Goal: Task Accomplishment & Management: Manage account settings

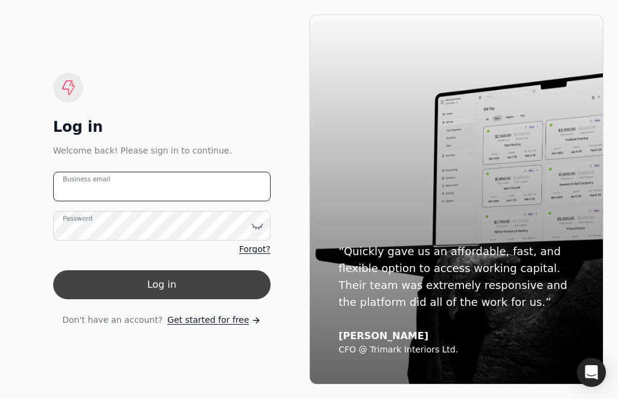
type email "[EMAIL_ADDRESS][DOMAIN_NAME]"
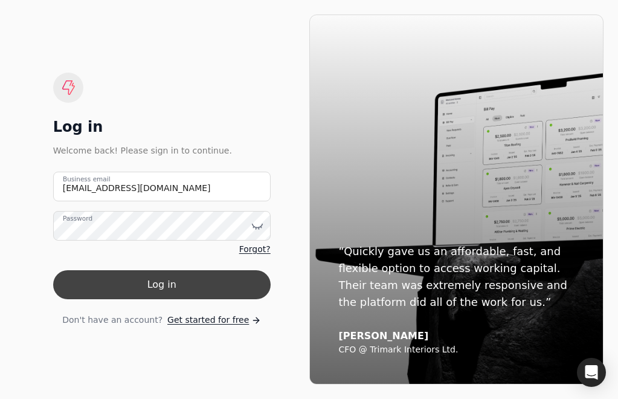
click at [194, 274] on button "Log in" at bounding box center [161, 284] width 217 height 29
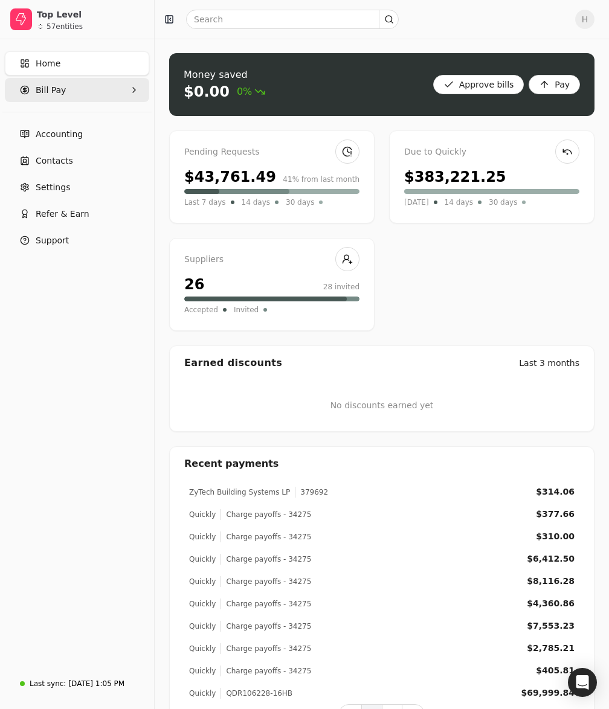
click at [28, 86] on icon "button" at bounding box center [25, 90] width 10 height 10
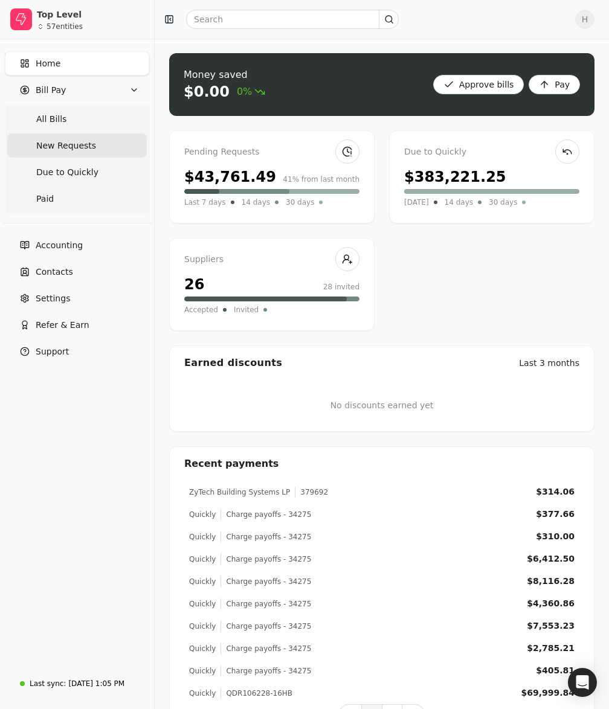
click at [88, 141] on span "New Requests" at bounding box center [66, 145] width 60 height 13
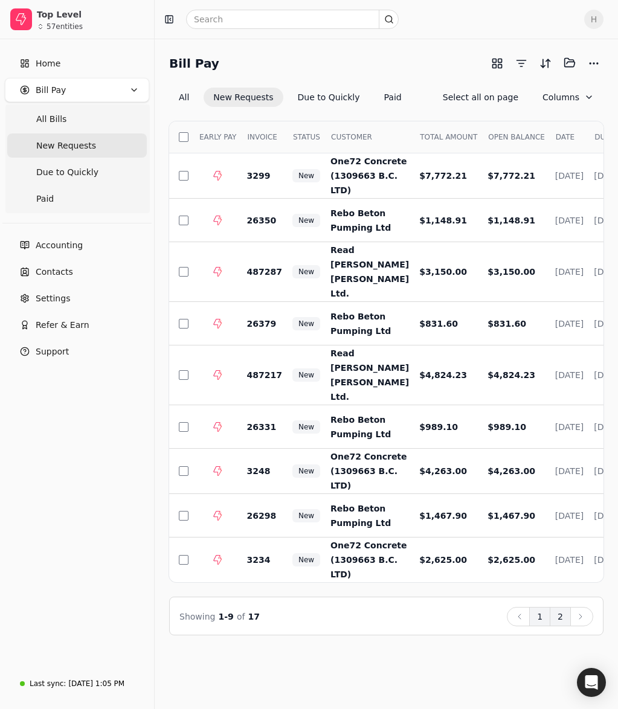
click at [556, 398] on button "2" at bounding box center [560, 616] width 21 height 19
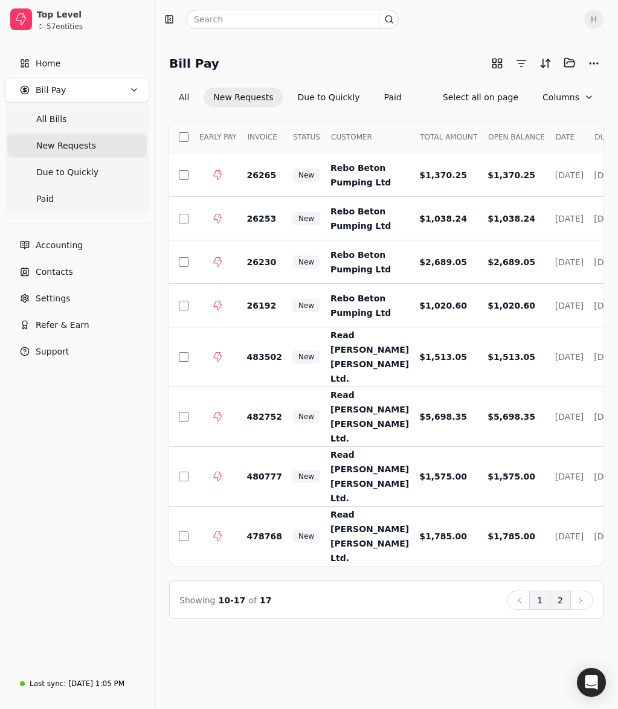
click at [540, 398] on button "1" at bounding box center [539, 600] width 21 height 19
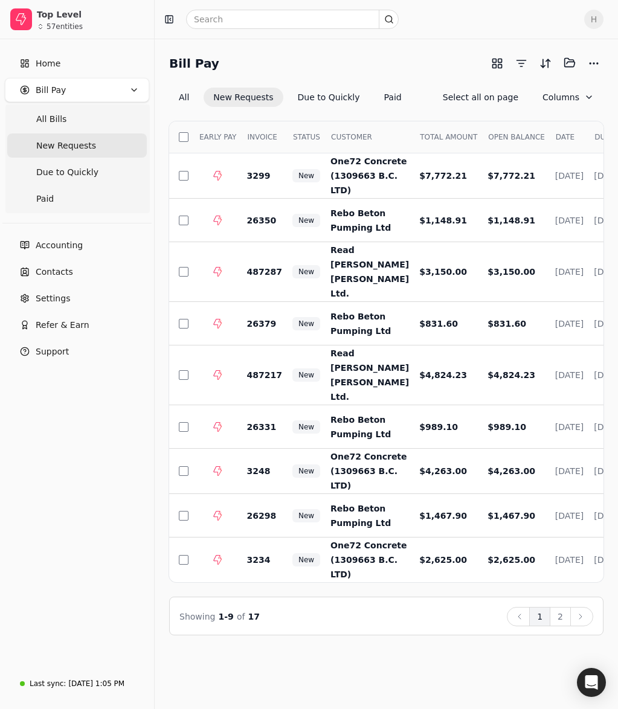
click at [325, 86] on div "Bill Pay Selected items: 0 All New Requests Due to Quickly Paid Select all on p…" at bounding box center [386, 80] width 434 height 54
click at [313, 97] on button "Due to Quickly" at bounding box center [329, 97] width 82 height 19
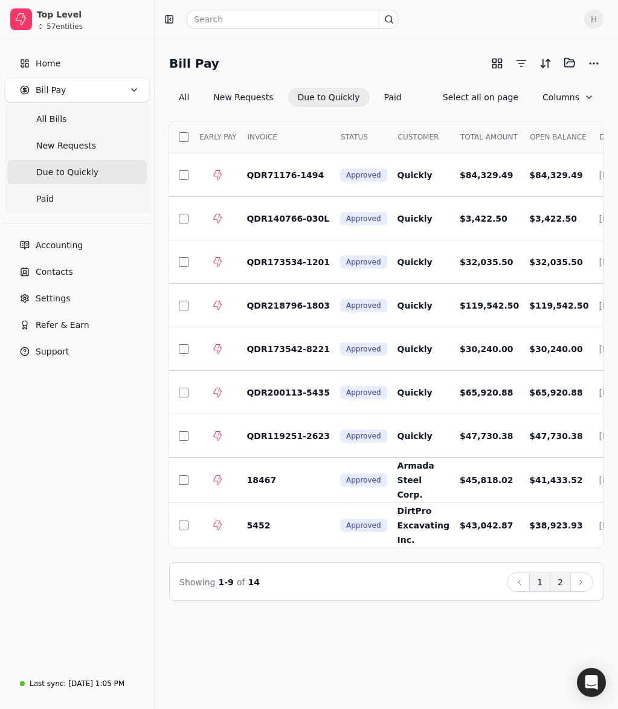
click at [565, 398] on button "2" at bounding box center [560, 581] width 21 height 19
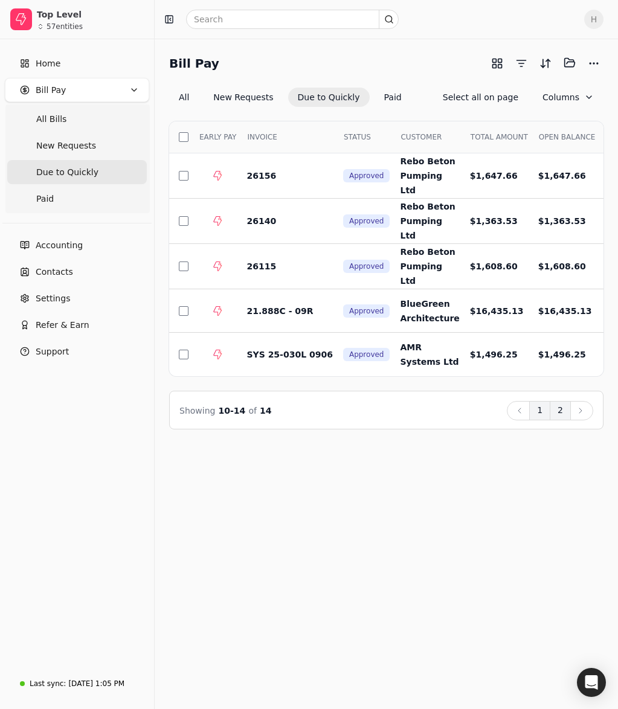
click at [549, 398] on button "1" at bounding box center [539, 410] width 21 height 19
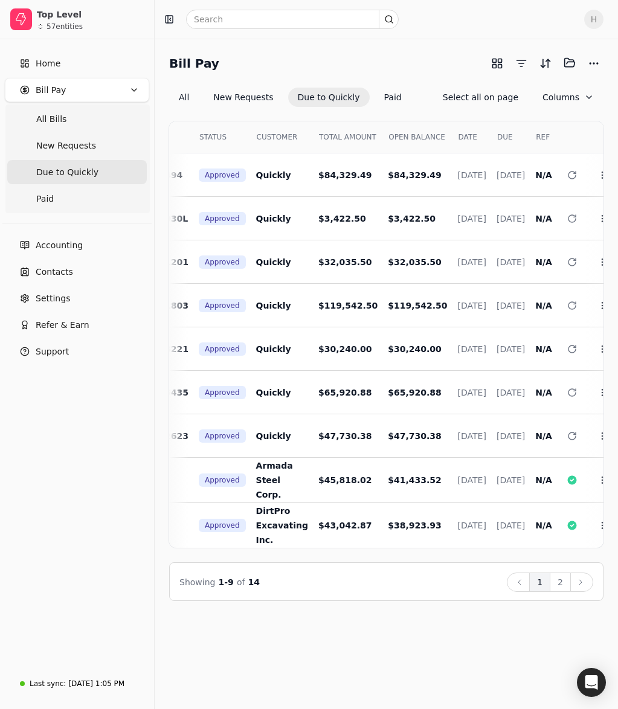
scroll to position [0, 156]
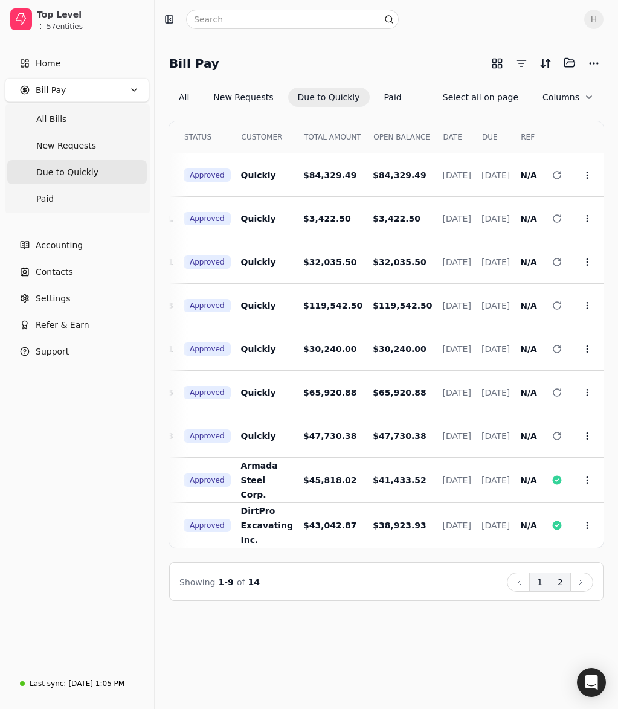
click at [565, 398] on button "2" at bounding box center [560, 581] width 21 height 19
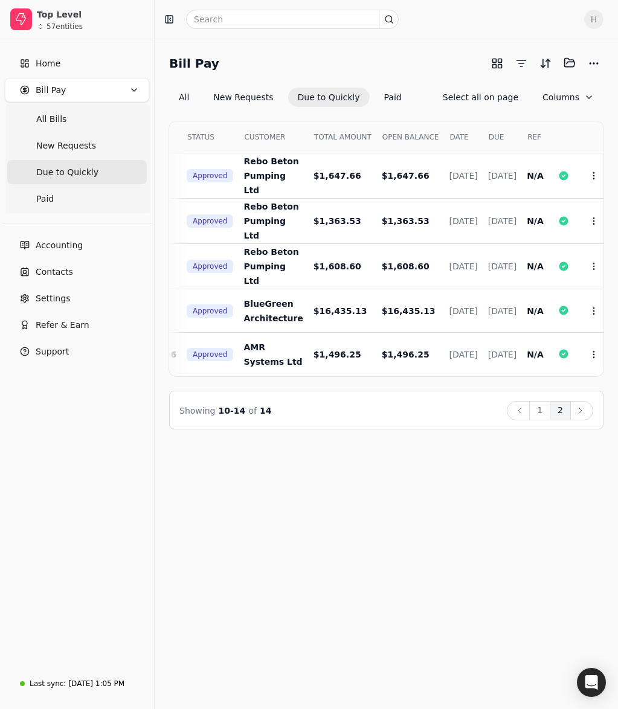
drag, startPoint x: 59, startPoint y: 68, endPoint x: 25, endPoint y: 96, distance: 44.1
click at [59, 68] on link "Home" at bounding box center [77, 63] width 144 height 24
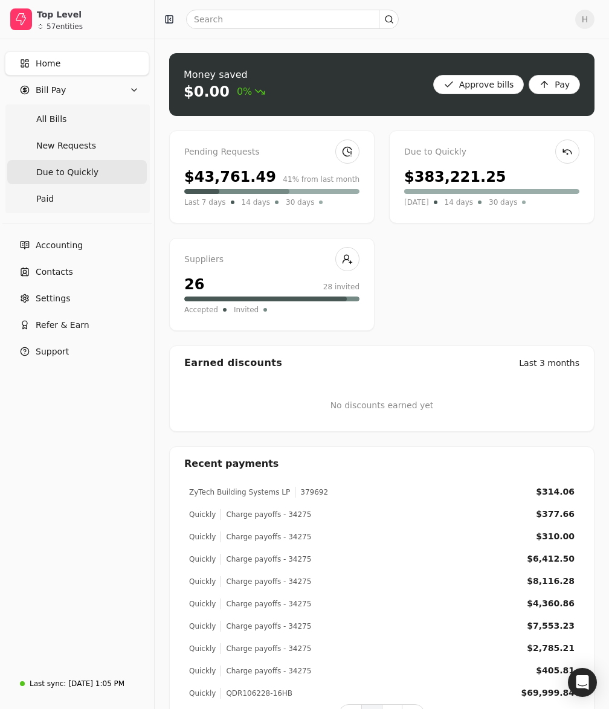
click at [50, 168] on span "Due to Quickly" at bounding box center [67, 172] width 62 height 13
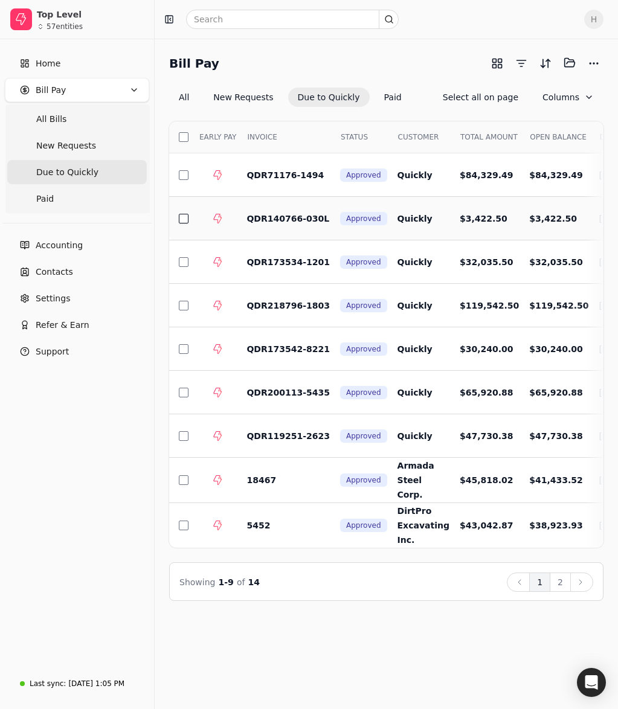
click at [182, 219] on button "button" at bounding box center [184, 219] width 10 height 10
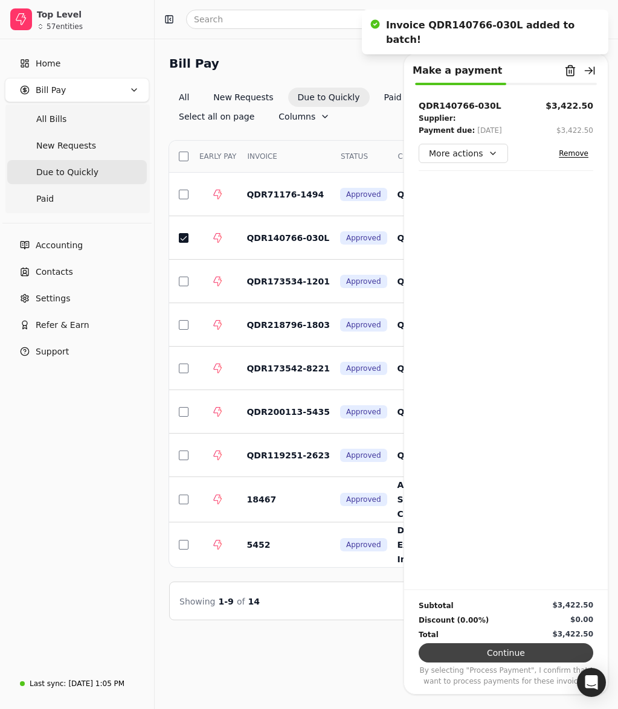
click at [494, 398] on button "Continue" at bounding box center [505, 652] width 175 height 19
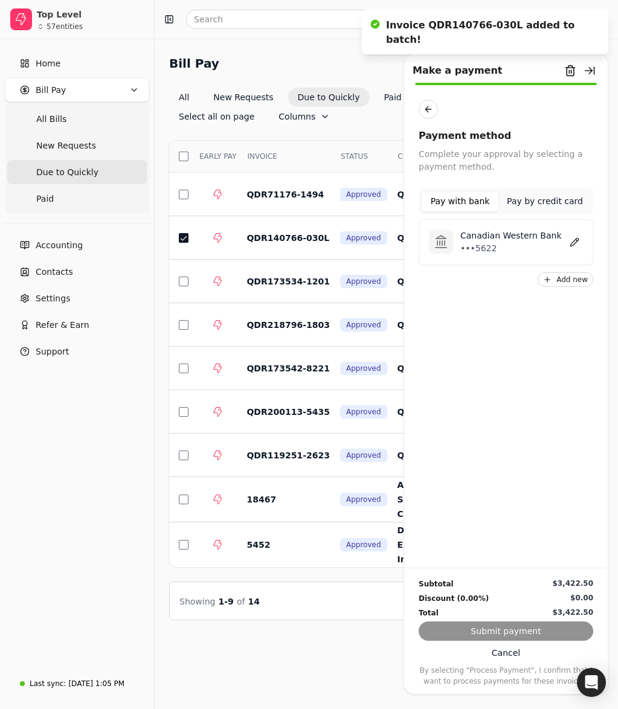
click at [490, 256] on div "Canadian Western Bank •••5622" at bounding box center [505, 242] width 175 height 46
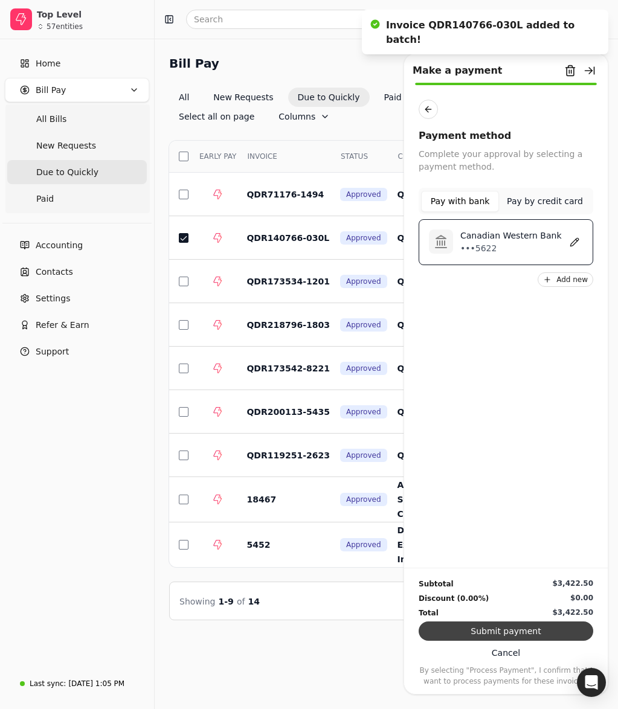
click at [522, 398] on button "Submit payment" at bounding box center [505, 630] width 175 height 19
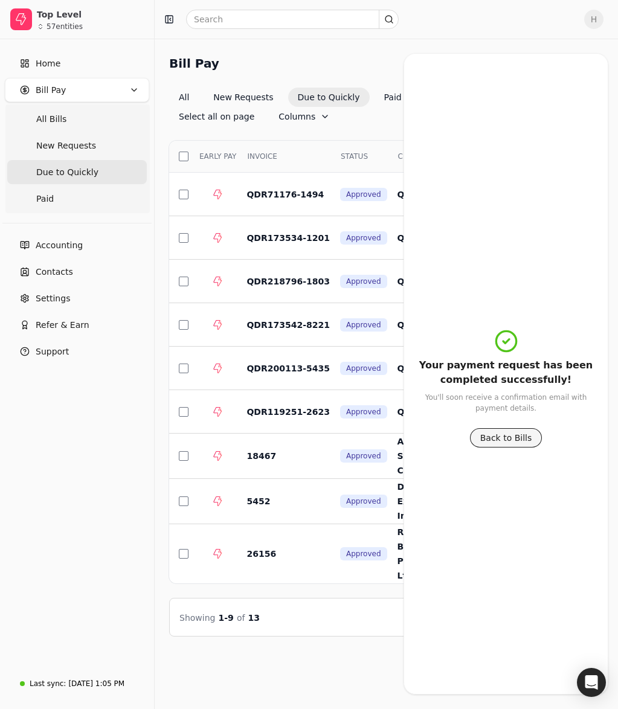
click at [512, 398] on button "Back to Bills" at bounding box center [506, 437] width 72 height 19
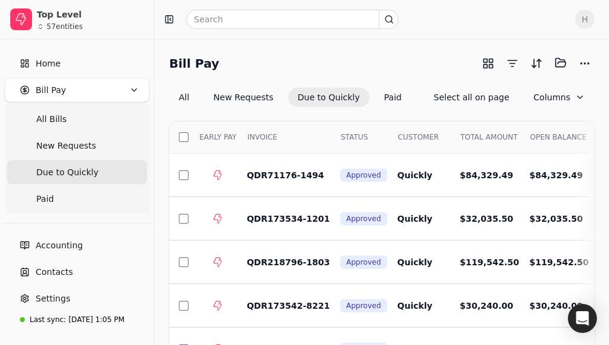
click at [411, 31] on div "H" at bounding box center [382, 19] width 454 height 39
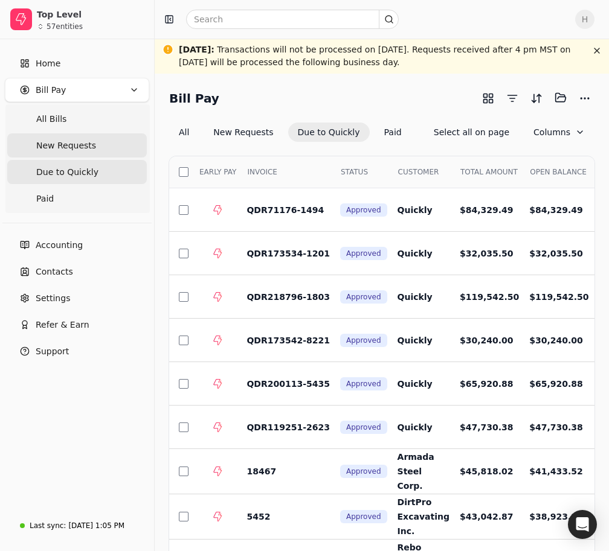
click at [103, 139] on Requests "New Requests" at bounding box center [76, 145] width 139 height 24
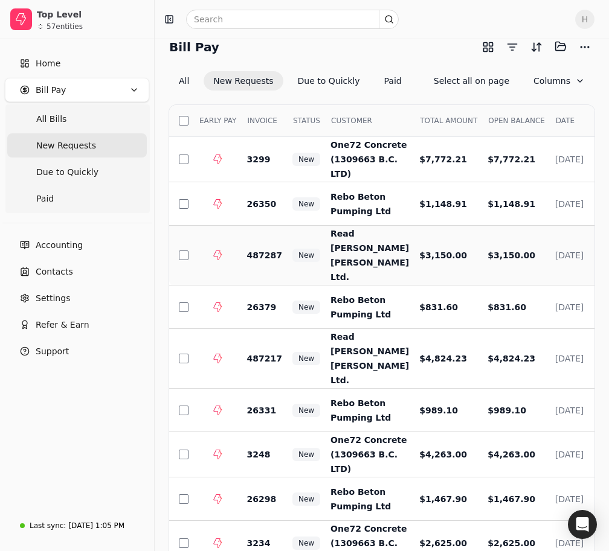
scroll to position [156, 0]
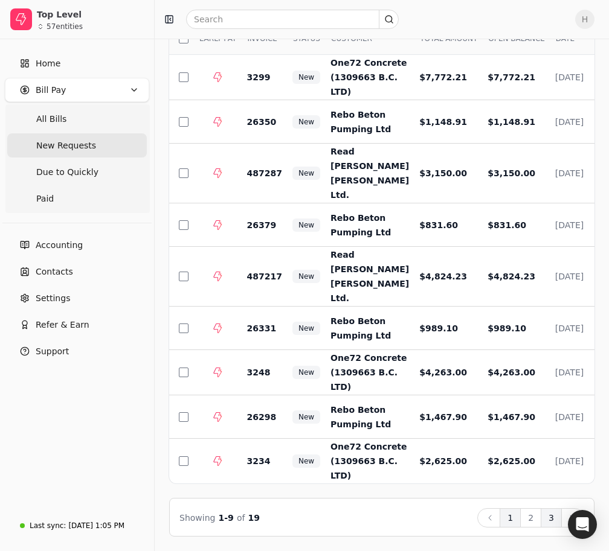
click at [548, 521] on button "3" at bounding box center [550, 517] width 21 height 19
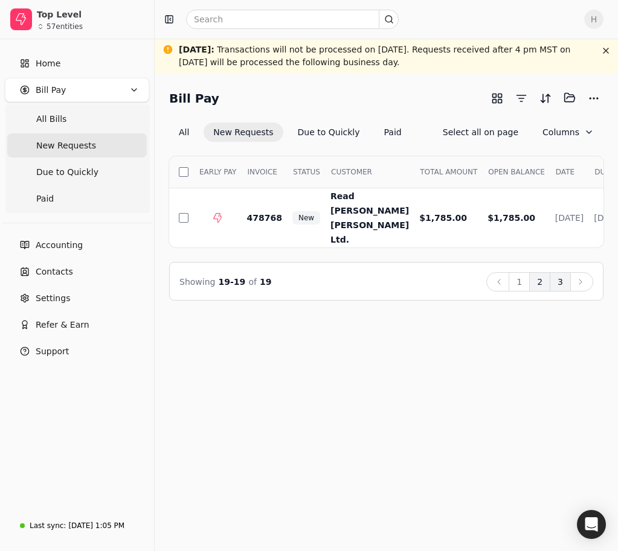
click at [540, 283] on button "2" at bounding box center [539, 281] width 21 height 19
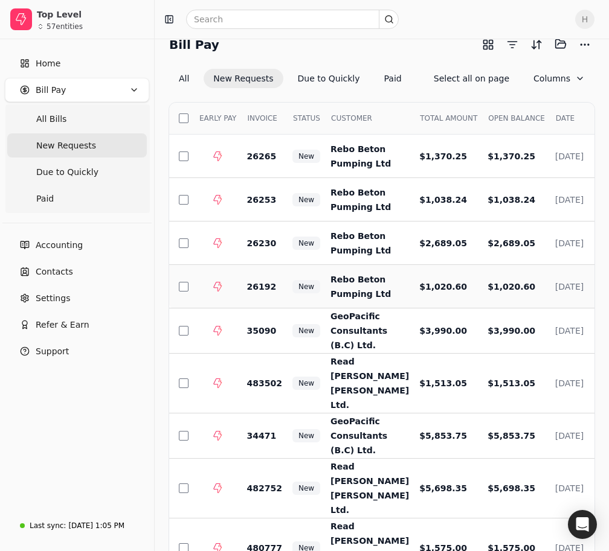
scroll to position [113, 0]
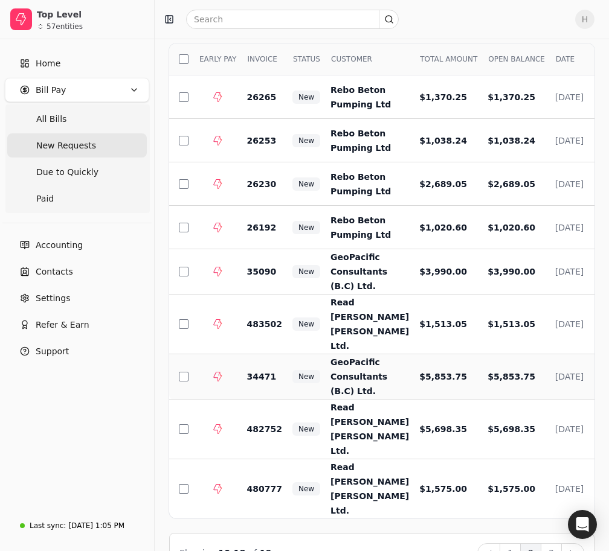
click at [478, 355] on td "$5,853.75" at bounding box center [512, 376] width 68 height 45
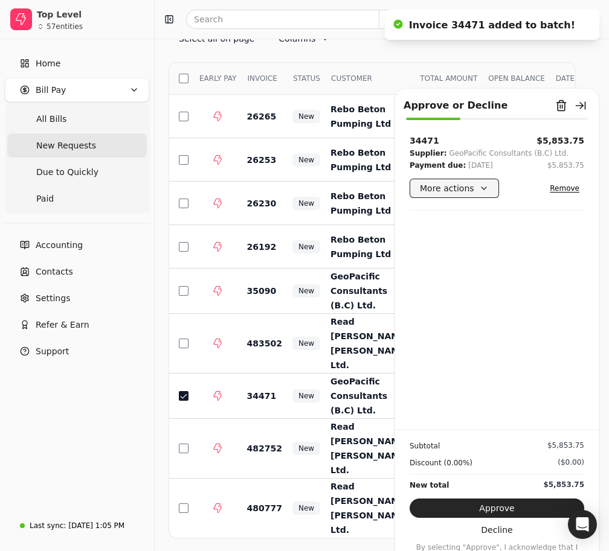
click at [484, 187] on button "More actions" at bounding box center [453, 188] width 89 height 19
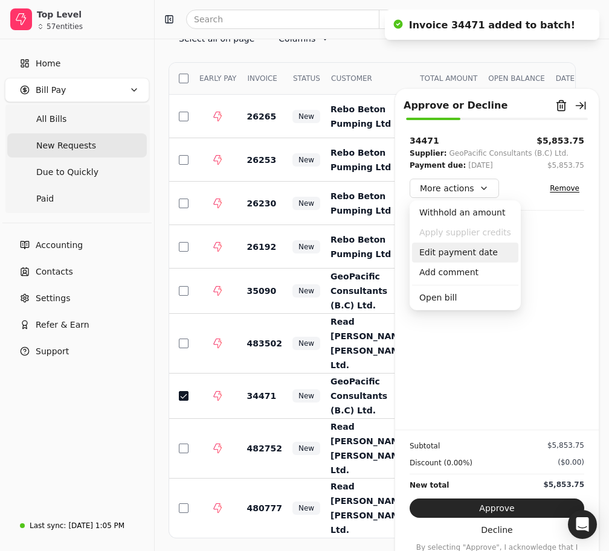
click at [465, 256] on div "Edit payment date" at bounding box center [465, 253] width 106 height 20
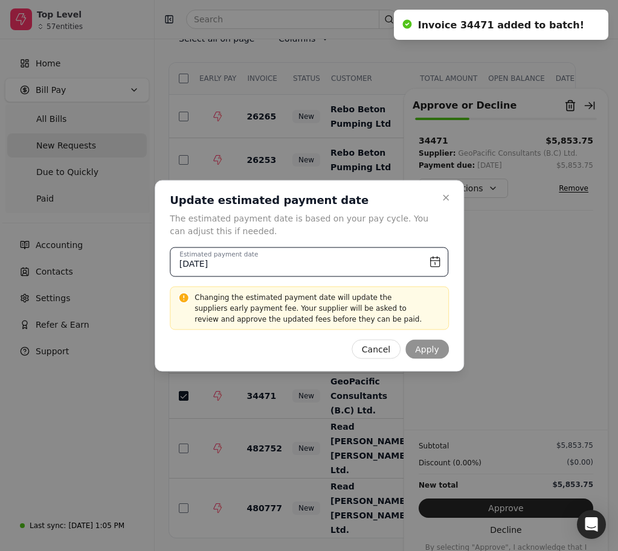
click at [440, 263] on input "[DATE]" at bounding box center [309, 262] width 279 height 30
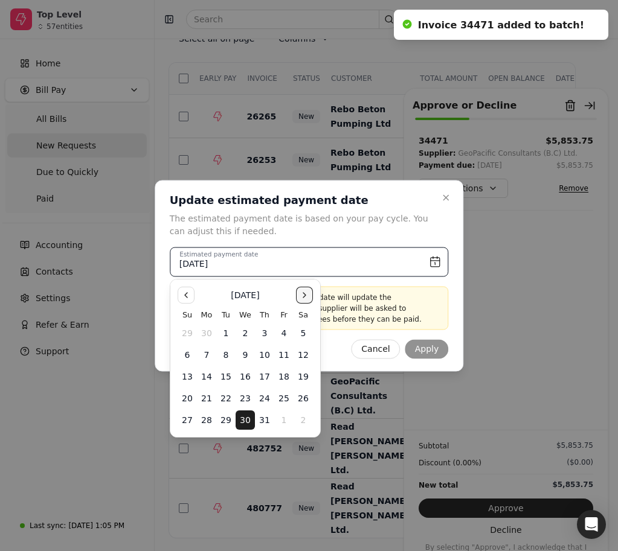
click at [303, 296] on button "Go to the Next Month" at bounding box center [304, 295] width 17 height 17
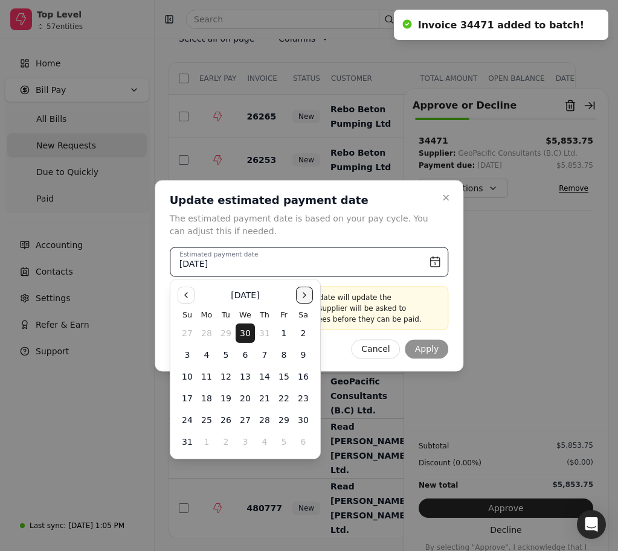
click at [303, 296] on button "Go to the Next Month" at bounding box center [304, 295] width 17 height 17
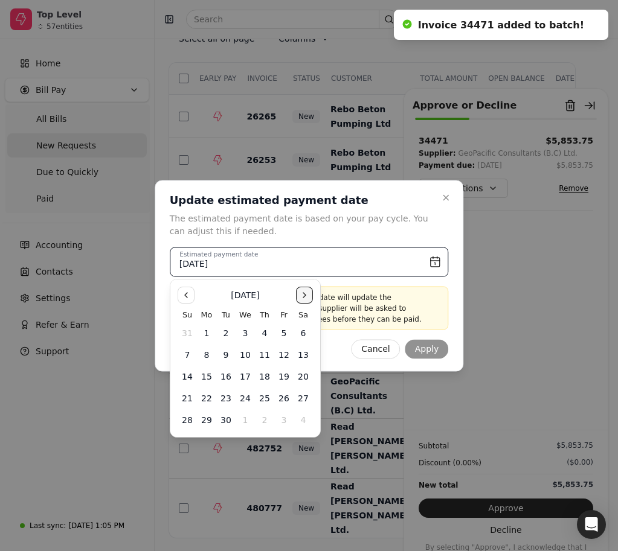
click at [303, 296] on button "Go to the Next Month" at bounding box center [304, 295] width 17 height 17
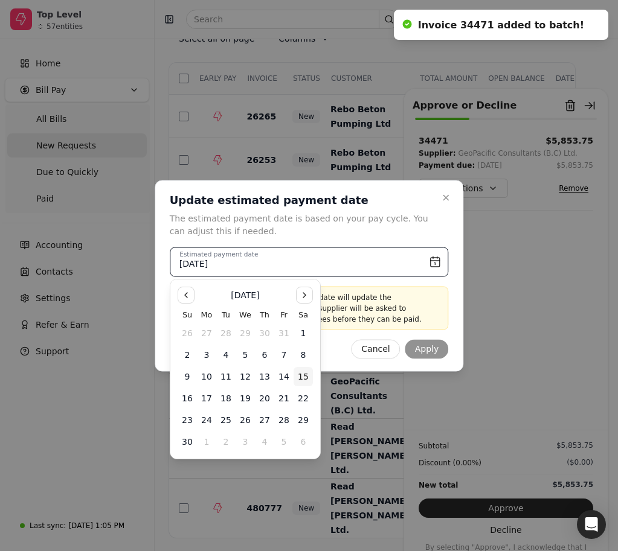
click at [302, 376] on button "15" at bounding box center [302, 376] width 19 height 19
type input "[DATE]"
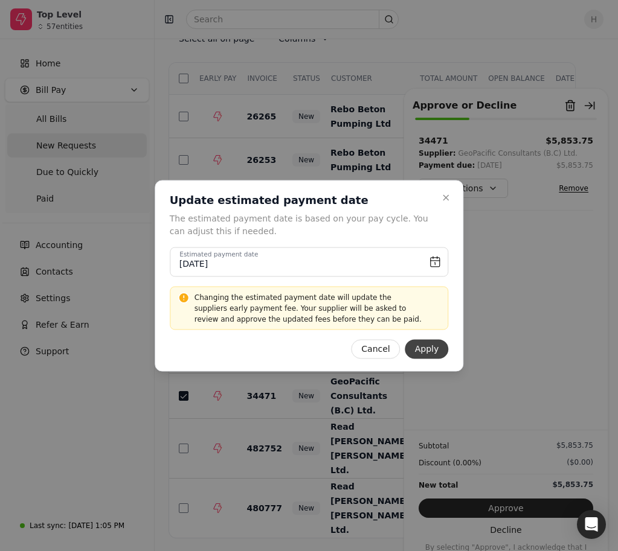
drag, startPoint x: 302, startPoint y: 376, endPoint x: 430, endPoint y: 347, distance: 131.4
click at [430, 347] on button "Apply" at bounding box center [426, 348] width 43 height 19
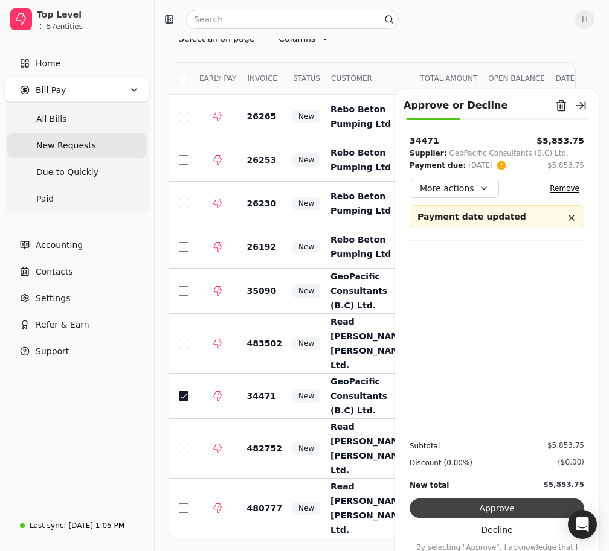
click at [492, 511] on button "Approve" at bounding box center [496, 508] width 175 height 19
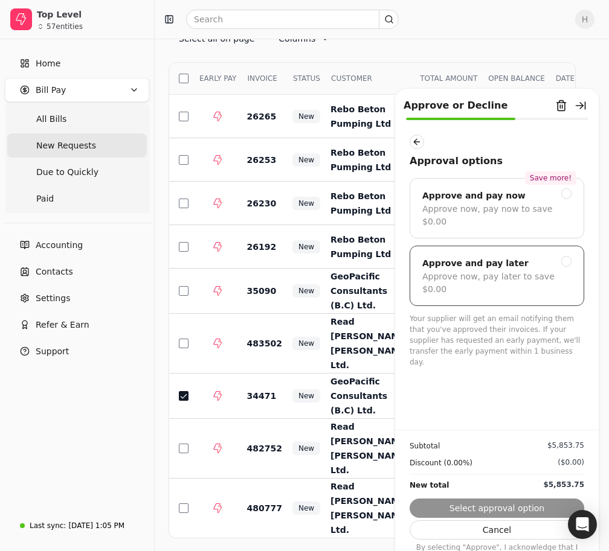
click at [532, 256] on div "Approve and pay later" at bounding box center [496, 263] width 149 height 14
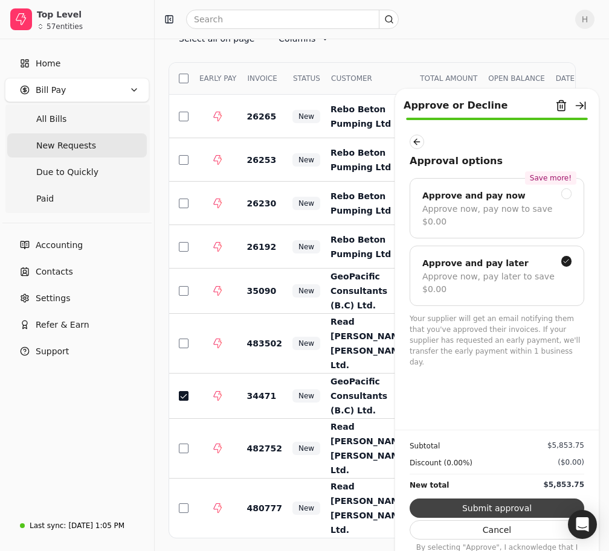
click at [539, 500] on button "Submit approval" at bounding box center [496, 508] width 175 height 19
click at [538, 501] on div "Subtotal $5,853.75 Discount (0.00%) ($0.00) New total $5,853.75 Cancel By selec…" at bounding box center [497, 497] width 204 height 134
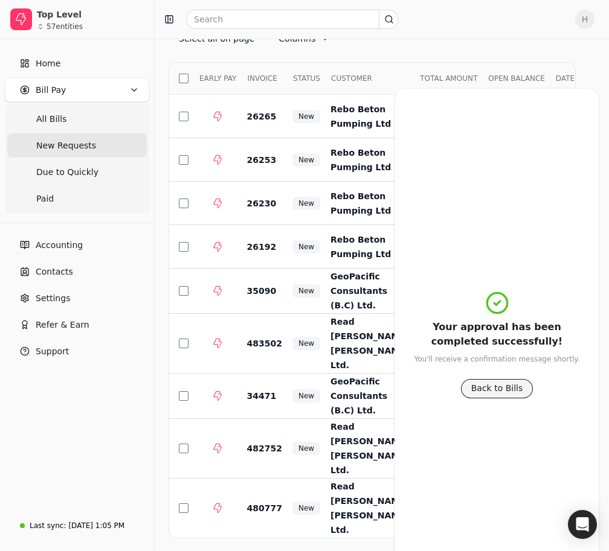
click at [484, 383] on button "Back to Bills" at bounding box center [497, 388] width 72 height 19
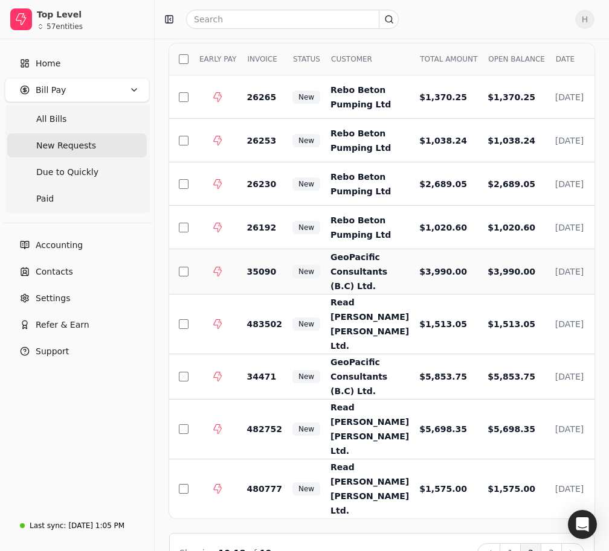
click at [429, 269] on td "$3,990.00" at bounding box center [443, 271] width 68 height 45
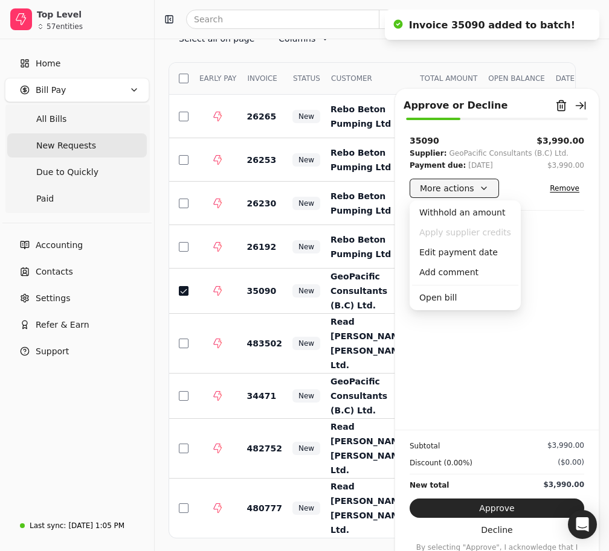
click at [471, 189] on button "More actions" at bounding box center [453, 188] width 89 height 19
click at [545, 248] on div "35090 $3,990.00 Supplier: GeoPacific Consultants (B.C) Ltd. Payment due: [DATE]…" at bounding box center [497, 282] width 204 height 295
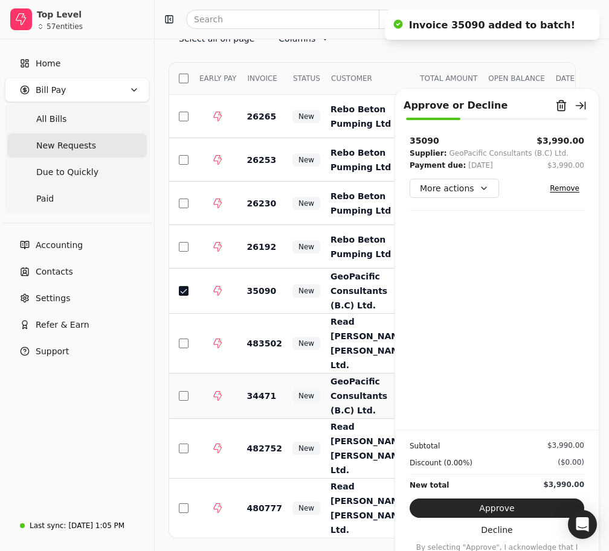
click at [239, 374] on td "34471" at bounding box center [259, 396] width 45 height 45
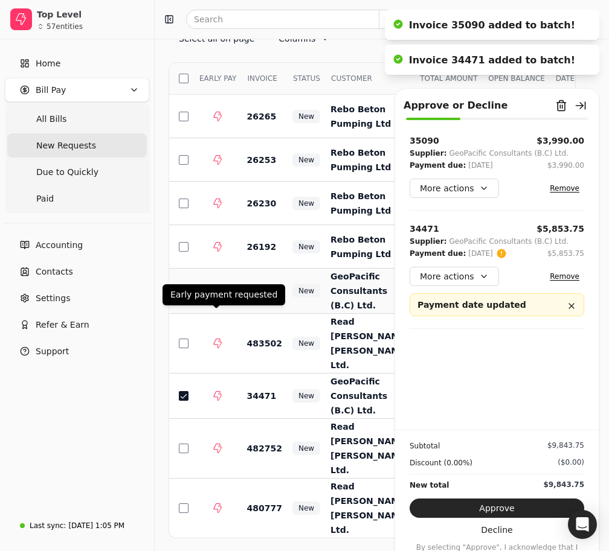
click at [208, 278] on td at bounding box center [213, 291] width 48 height 45
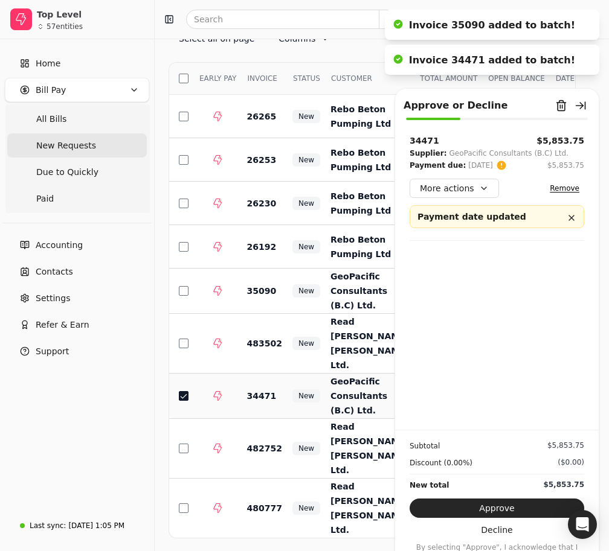
click at [207, 391] on span at bounding box center [217, 396] width 37 height 10
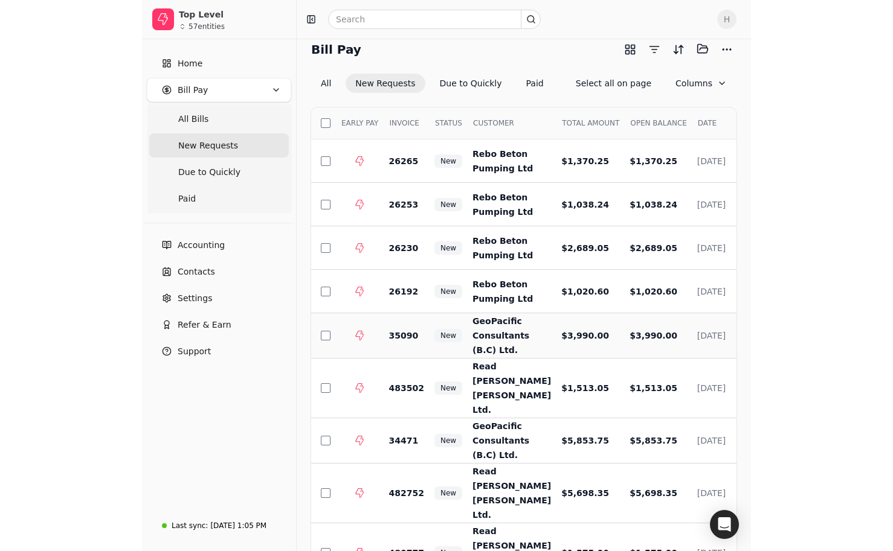
scroll to position [0, 0]
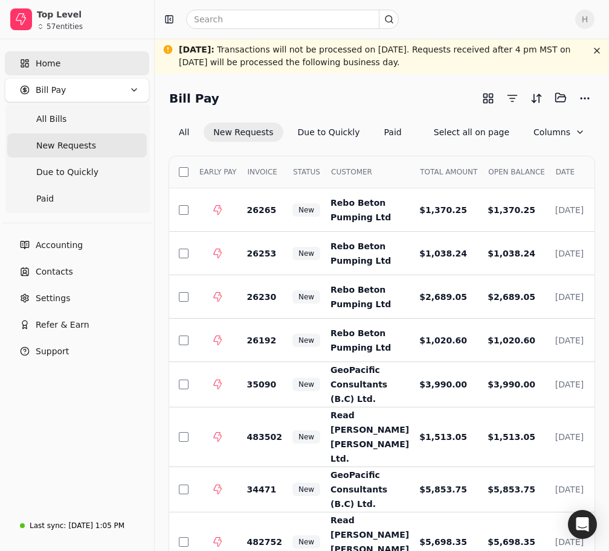
click at [56, 54] on link "Home" at bounding box center [77, 63] width 144 height 24
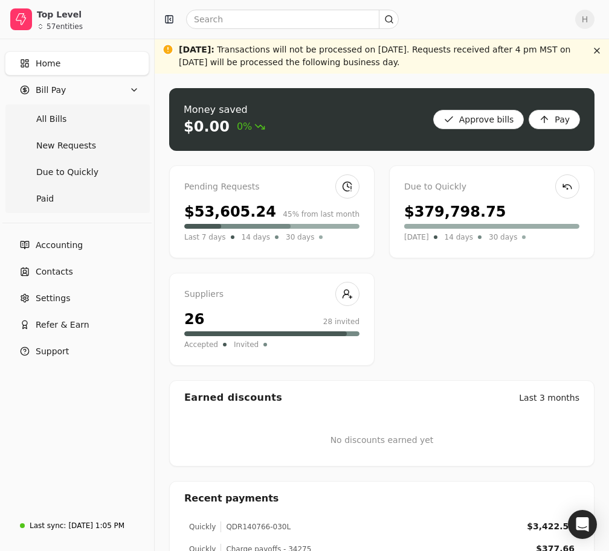
click at [467, 251] on div "Due to Quickly $379,798.75 [DATE] 14 days 30 days" at bounding box center [491, 211] width 205 height 93
click at [226, 225] on div at bounding box center [253, 226] width 74 height 5
click at [57, 187] on link "Paid" at bounding box center [76, 199] width 139 height 24
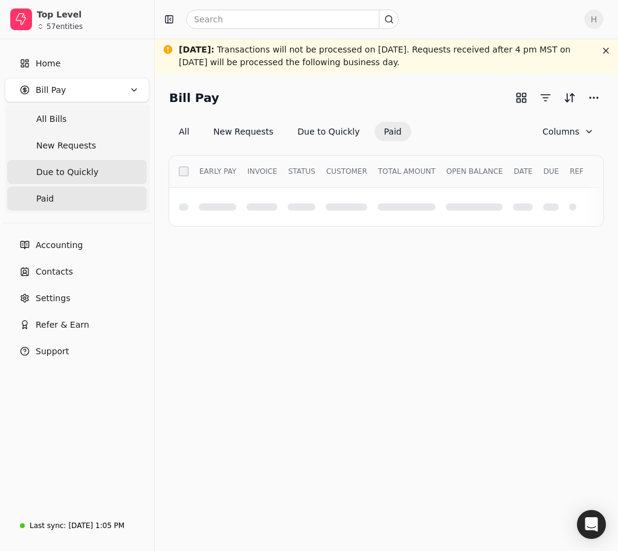
click at [63, 181] on Quickly "Due to Quickly" at bounding box center [76, 172] width 139 height 24
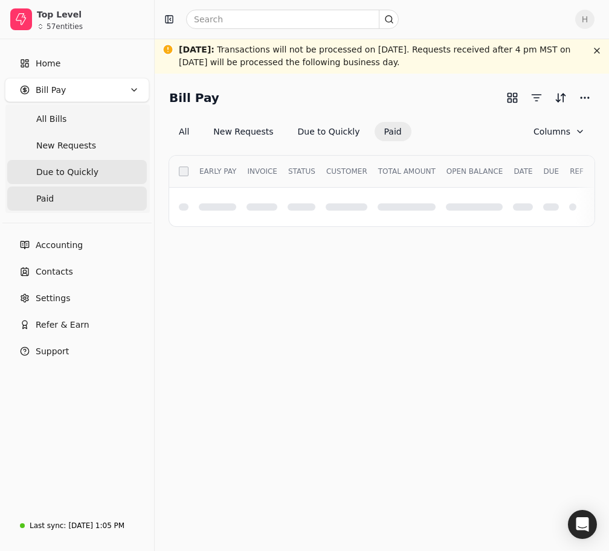
click at [63, 181] on Quickly "Due to Quickly" at bounding box center [76, 172] width 139 height 24
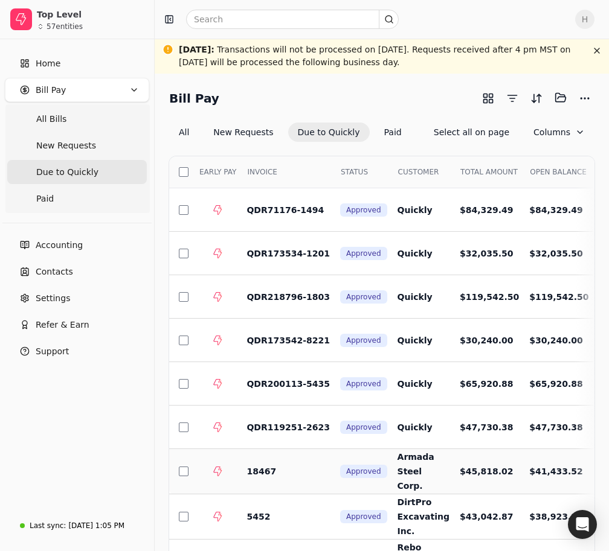
click at [519, 462] on td "$41,433.52" at bounding box center [553, 471] width 69 height 45
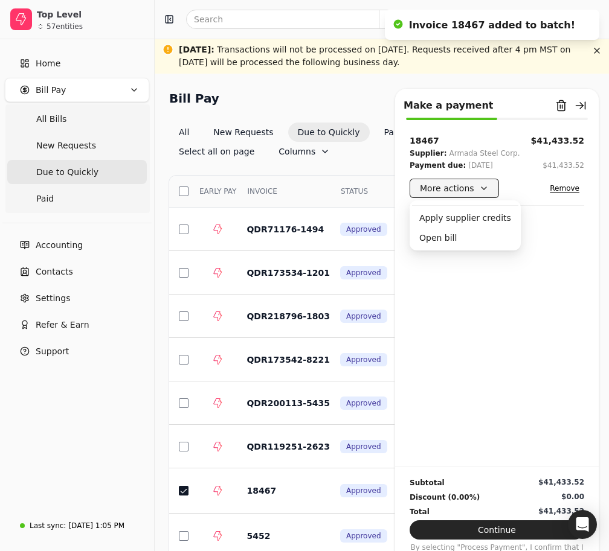
click at [466, 188] on button "More actions" at bounding box center [453, 188] width 89 height 19
click at [531, 260] on div "18467 $41,433.52 Supplier: Armada Steel Corp. Payment due: [DATE] $41,433.52 Mo…" at bounding box center [497, 301] width 204 height 332
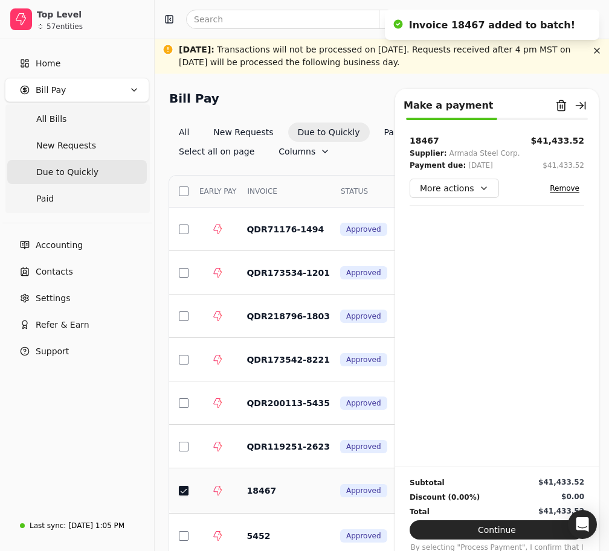
click at [184, 486] on button "button" at bounding box center [184, 491] width 10 height 10
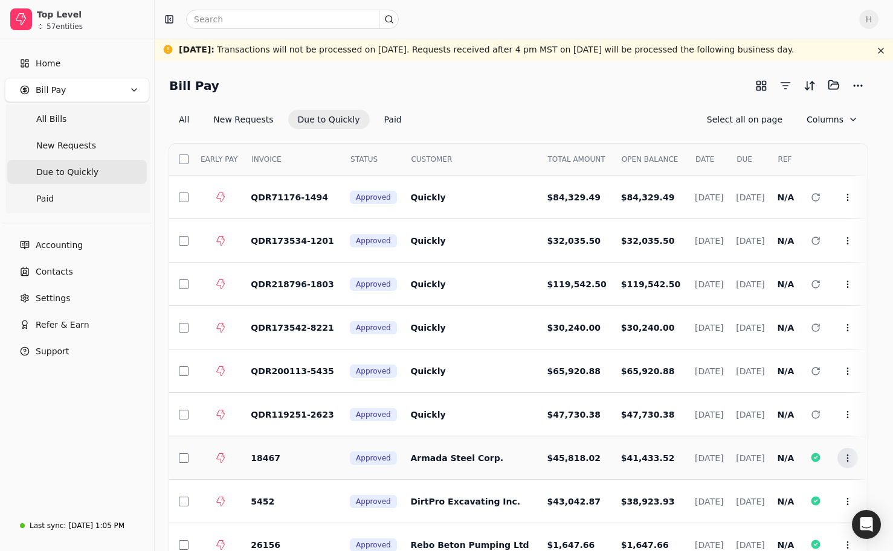
click at [617, 458] on button "Context Menu Button" at bounding box center [847, 458] width 21 height 21
click at [617, 321] on li "Open" at bounding box center [789, 327] width 149 height 22
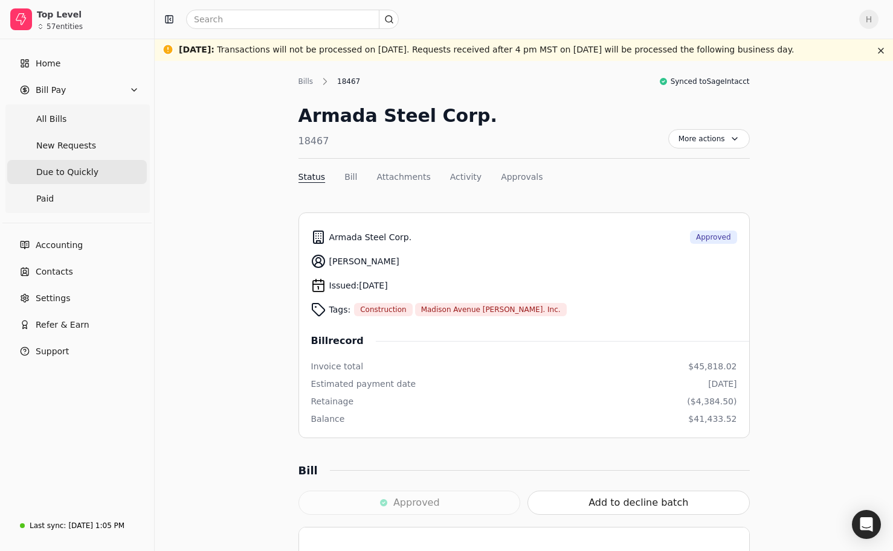
click at [65, 177] on span "Due to Quickly" at bounding box center [67, 172] width 62 height 13
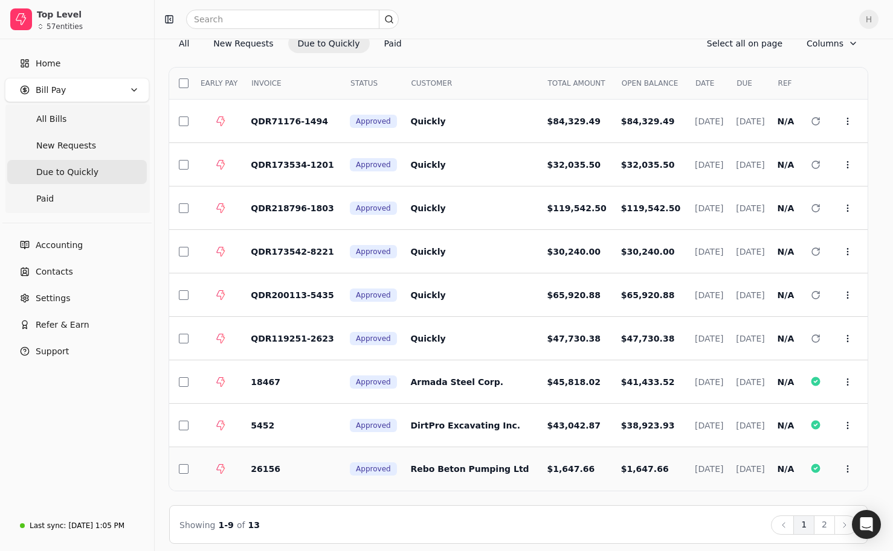
scroll to position [83, 0]
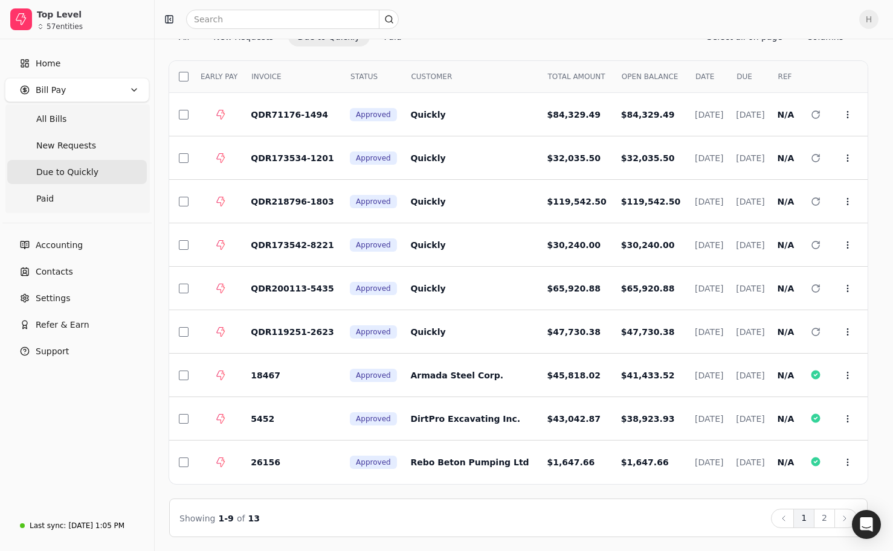
click at [591, 490] on div "Select EARLY PAY INVOICE STATUS CUSTOMER TOTAL AMOUNT OPEN BALANCE DATE DUE REF…" at bounding box center [518, 291] width 698 height 491
click at [617, 516] on button "2" at bounding box center [823, 518] width 21 height 19
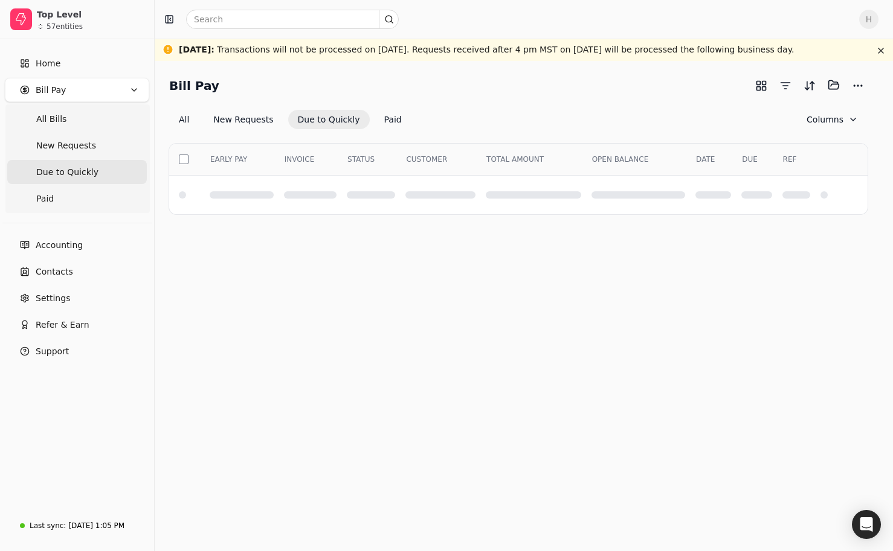
scroll to position [0, 0]
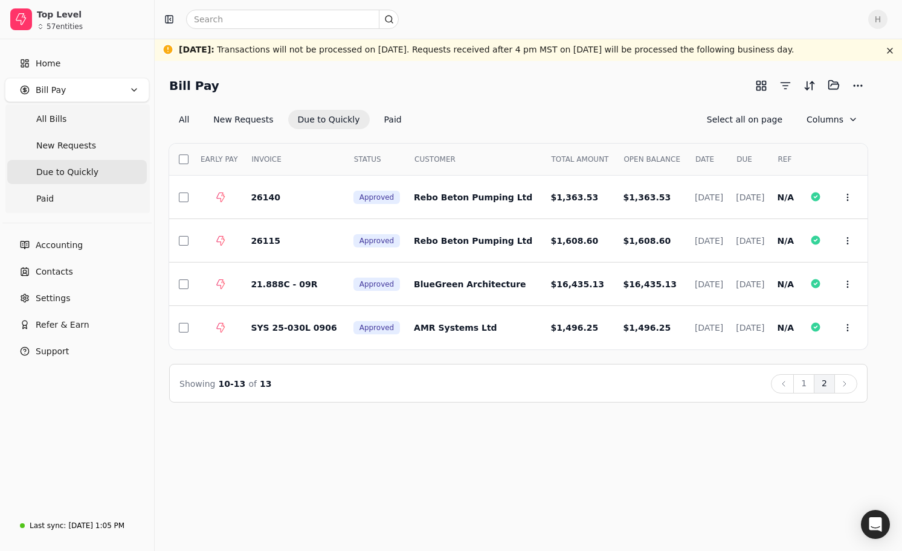
click at [418, 365] on div "Showing 10 - 13 of 13 Back 1 2 Next" at bounding box center [518, 383] width 698 height 39
click at [617, 389] on button "1" at bounding box center [803, 383] width 21 height 19
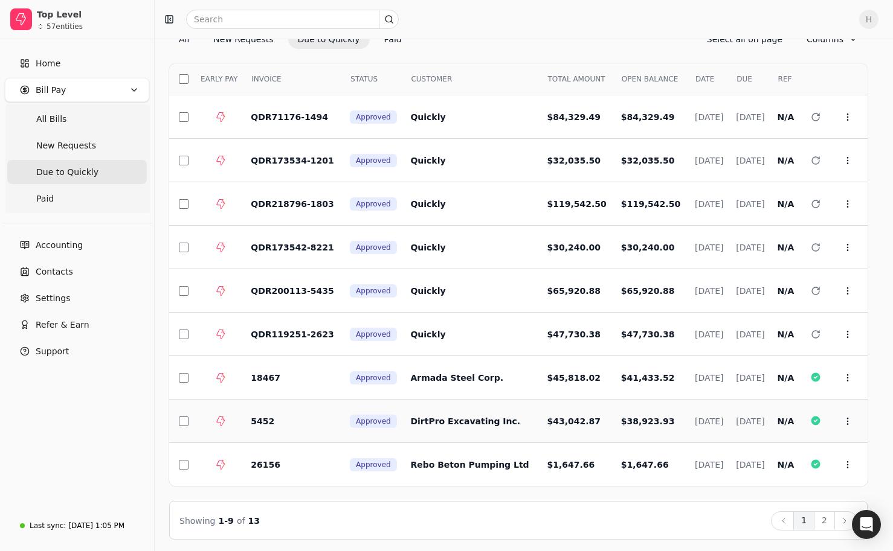
scroll to position [83, 0]
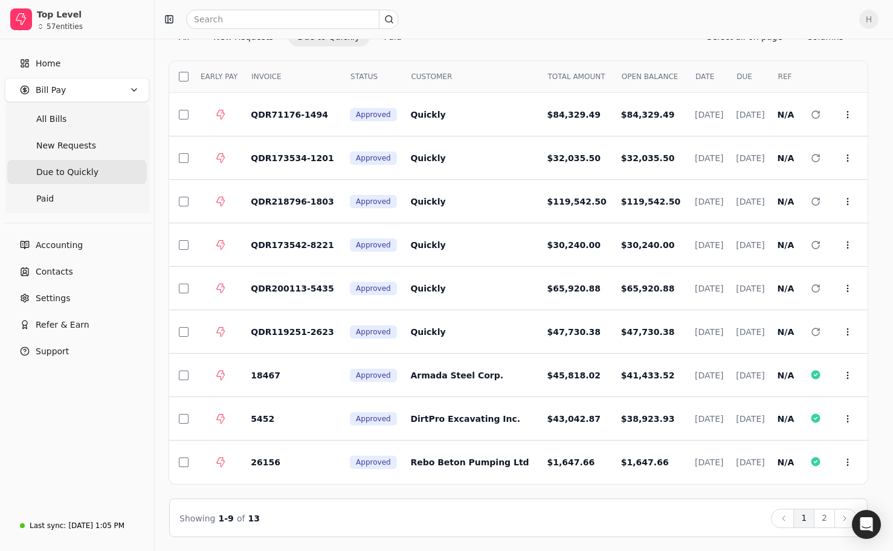
click at [585, 511] on div "Showing 1 - 9 of 13 Back 1 2 Next" at bounding box center [518, 518] width 678 height 19
click at [617, 517] on button "2" at bounding box center [823, 518] width 21 height 19
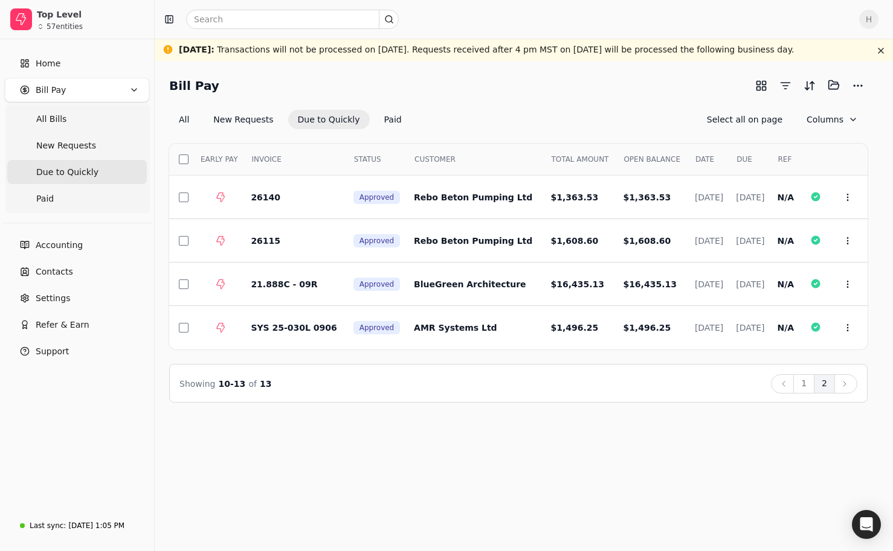
scroll to position [0, 0]
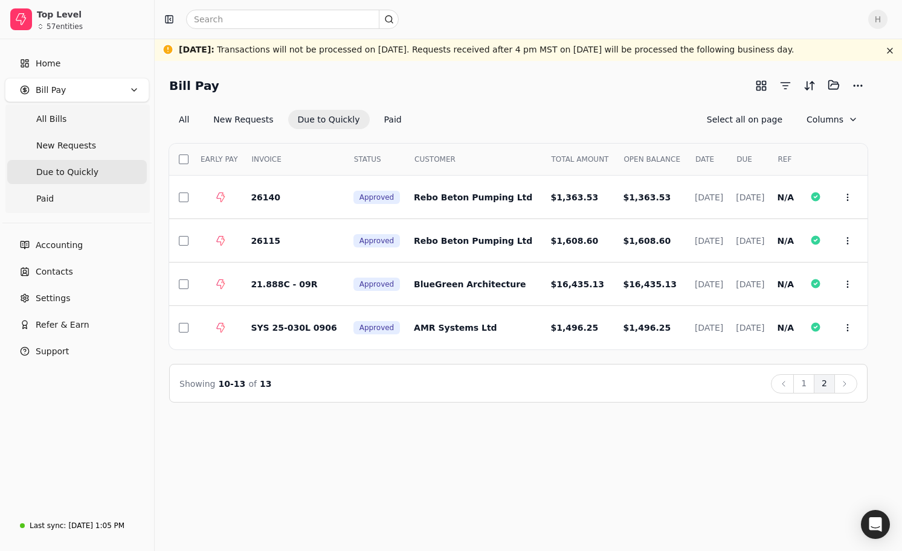
click at [540, 401] on div "Showing 10 - 13 of 13 Back 1 2 Next" at bounding box center [518, 383] width 698 height 39
drag, startPoint x: 460, startPoint y: 409, endPoint x: 556, endPoint y: 432, distance: 99.2
click at [460, 409] on div "Bill Pay Selected items: 0 All New Requests Due to Quickly Paid Select all on p…" at bounding box center [528, 306] width 747 height 490
click at [617, 383] on button "1" at bounding box center [803, 383] width 21 height 19
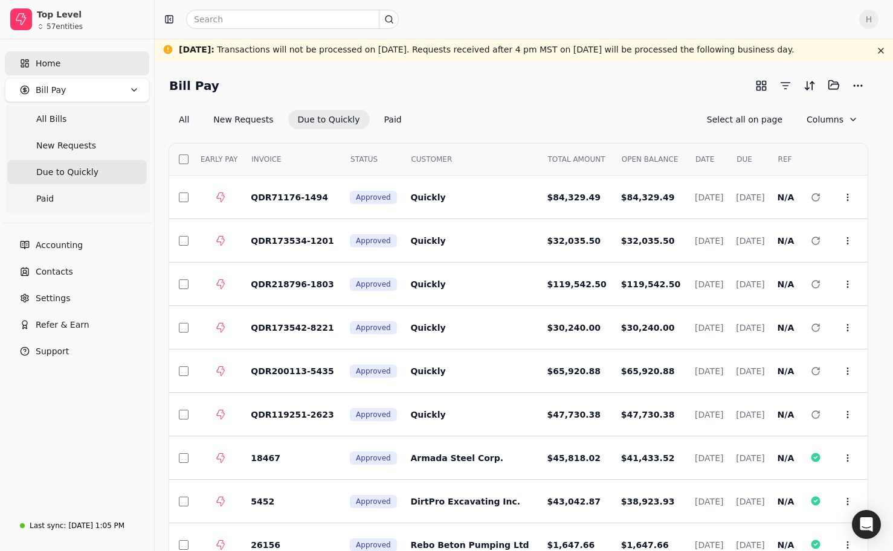
click at [52, 61] on span "Home" at bounding box center [48, 63] width 25 height 13
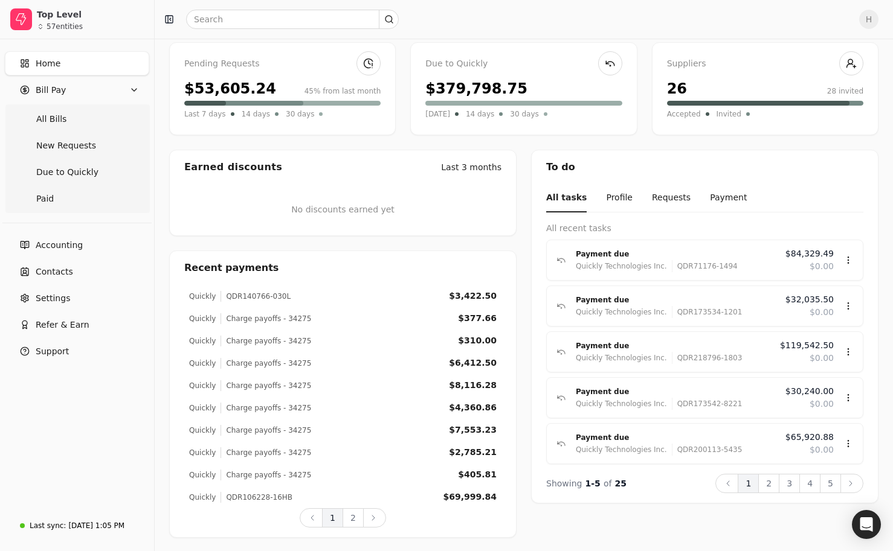
scroll to position [112, 0]
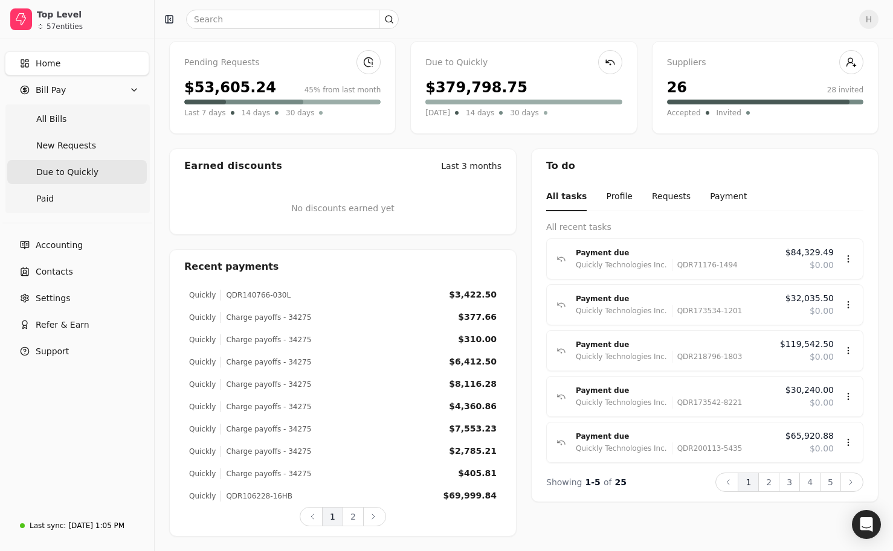
click at [66, 172] on span "Due to Quickly" at bounding box center [67, 172] width 62 height 13
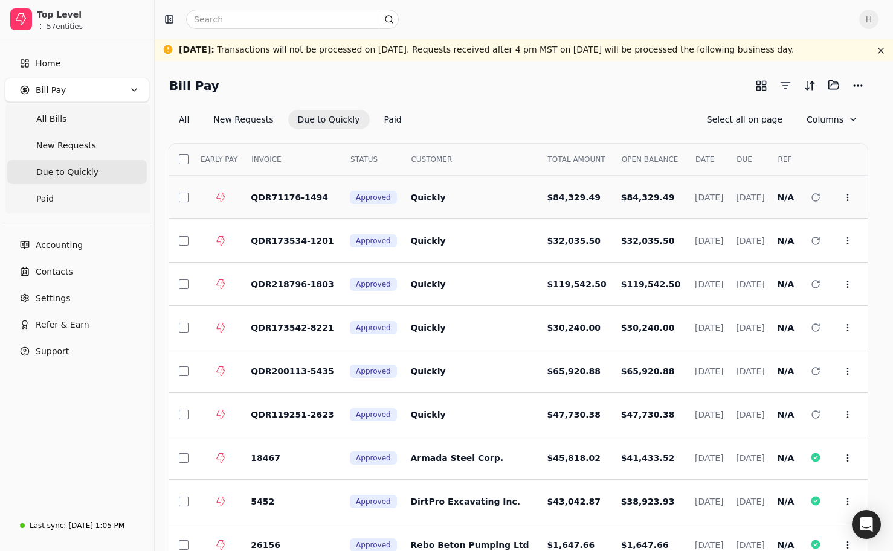
click at [617, 196] on span "[DATE]" at bounding box center [708, 198] width 28 height 10
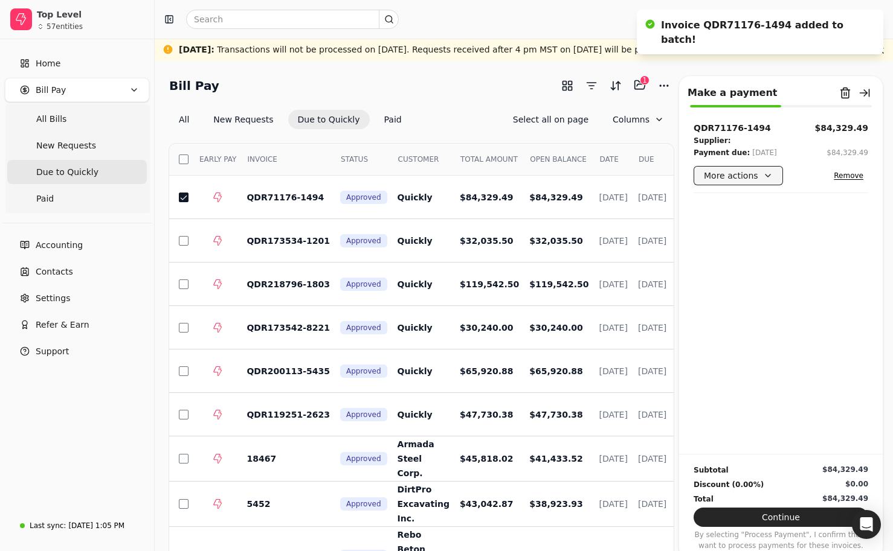
click at [617, 172] on button "More actions" at bounding box center [737, 175] width 89 height 19
click at [617, 276] on div "QDR71176-1494 $84,329.49 Supplier: Payment due: [DATE] $84,329.49 More actions …" at bounding box center [781, 288] width 204 height 332
click at [617, 172] on button "More actions" at bounding box center [737, 175] width 89 height 19
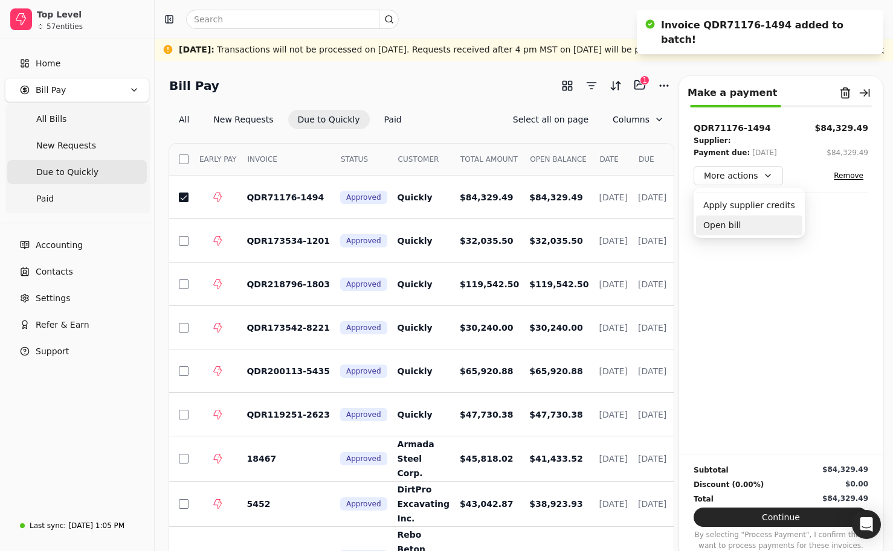
click at [617, 226] on div "Open bill" at bounding box center [749, 226] width 106 height 20
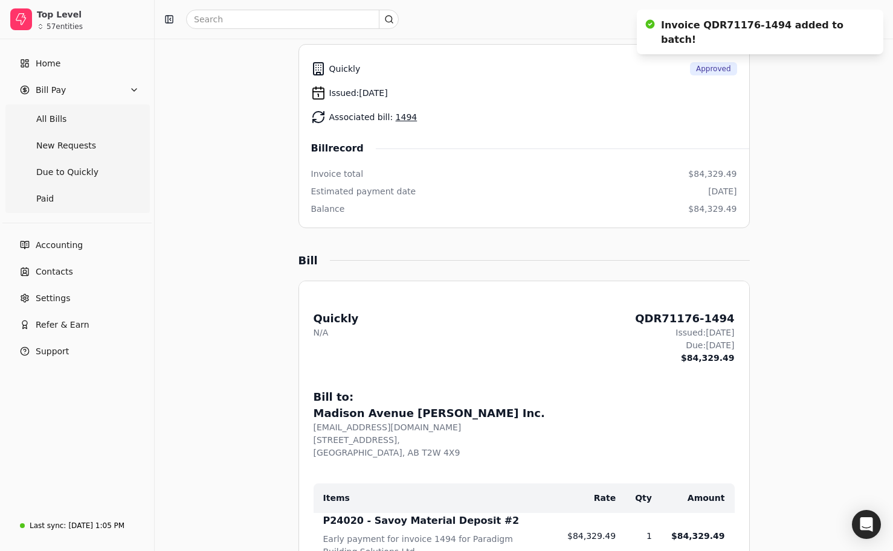
scroll to position [242, 0]
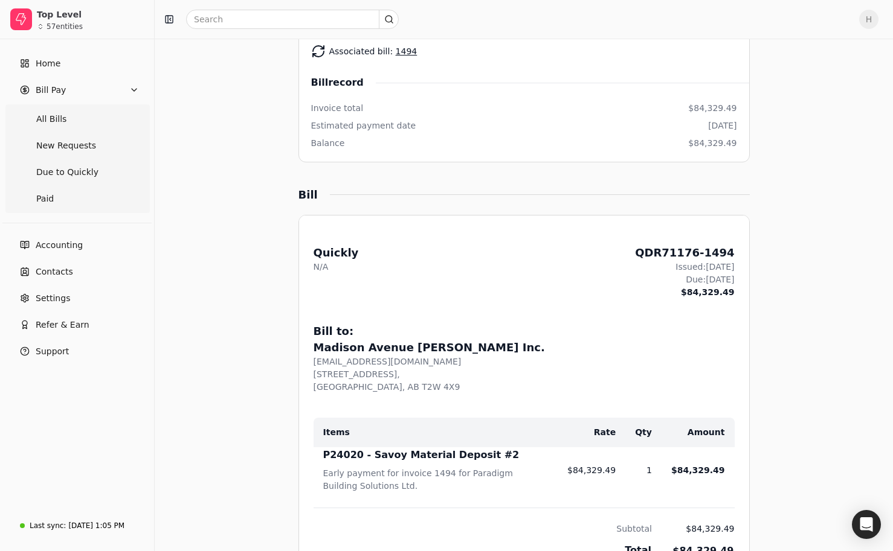
drag, startPoint x: 701, startPoint y: 264, endPoint x: 723, endPoint y: 269, distance: 22.4
click at [617, 269] on div "Issued: [DATE]" at bounding box center [684, 267] width 99 height 13
drag, startPoint x: 723, startPoint y: 269, endPoint x: 767, endPoint y: 264, distance: 44.4
click at [617, 264] on div "Bills QDR71176-1494 Sync with SageIntacct Quickly QDR71176-1494 More actions Co…" at bounding box center [523, 424] width 709 height 1181
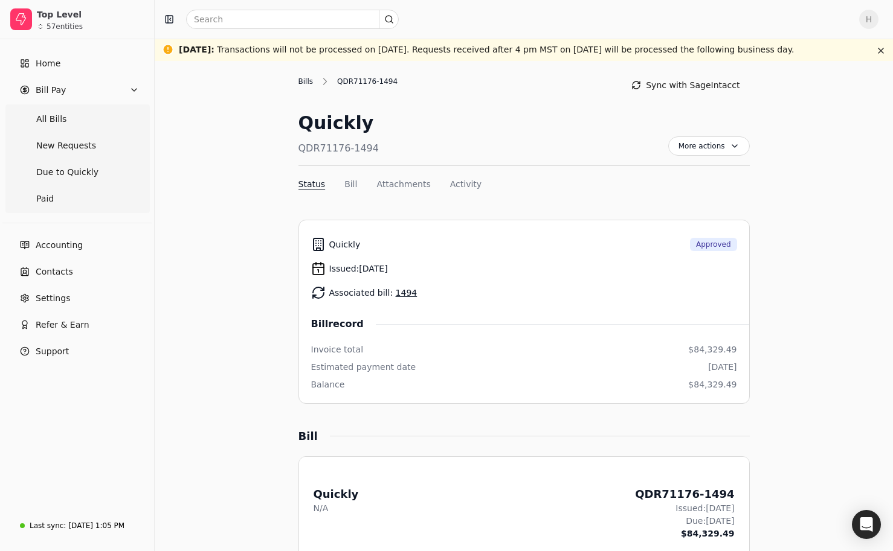
click at [306, 81] on div "Bills" at bounding box center [308, 81] width 21 height 11
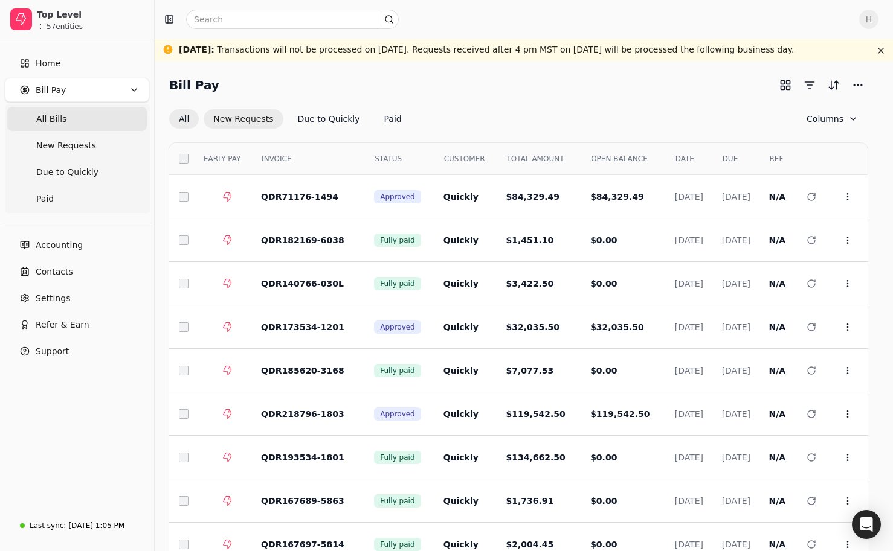
click at [239, 126] on button "New Requests" at bounding box center [243, 118] width 79 height 19
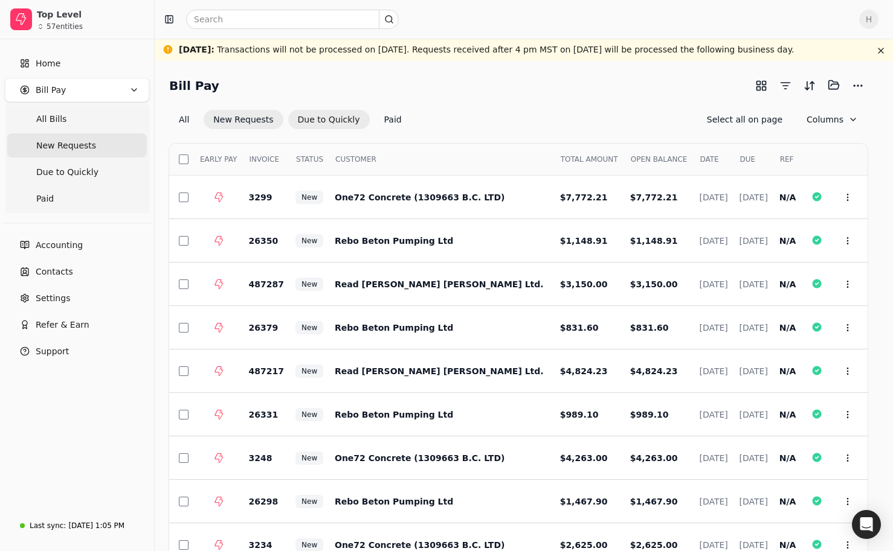
click at [327, 119] on button "Due to Quickly" at bounding box center [329, 119] width 82 height 19
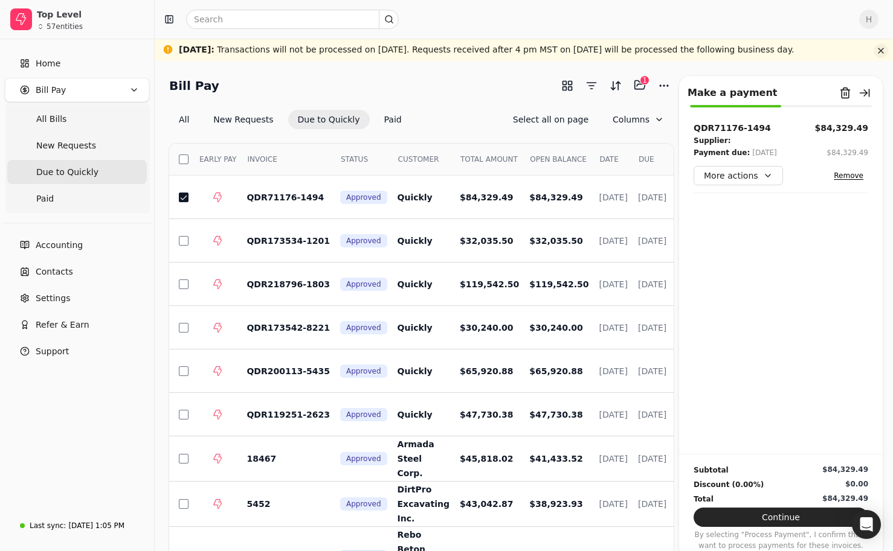
click at [617, 49] on button "button" at bounding box center [880, 50] width 14 height 14
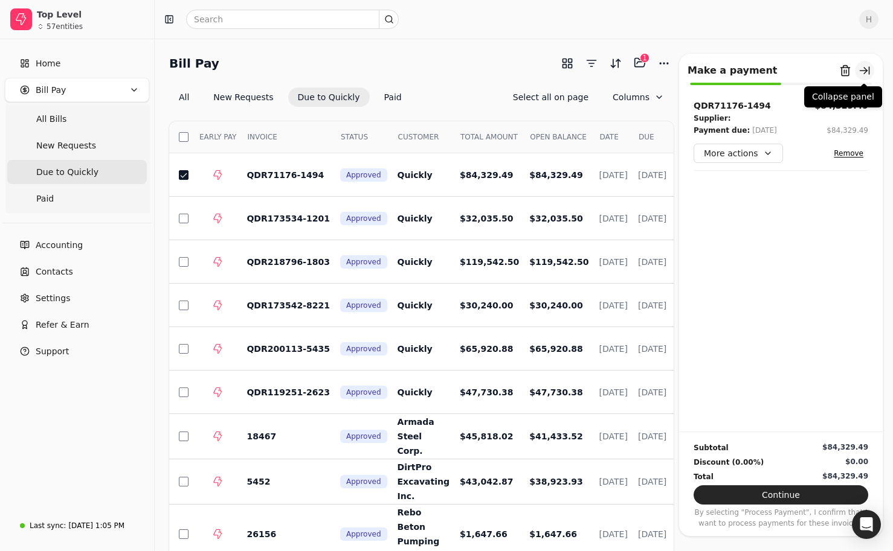
click at [617, 67] on button "button" at bounding box center [863, 70] width 19 height 19
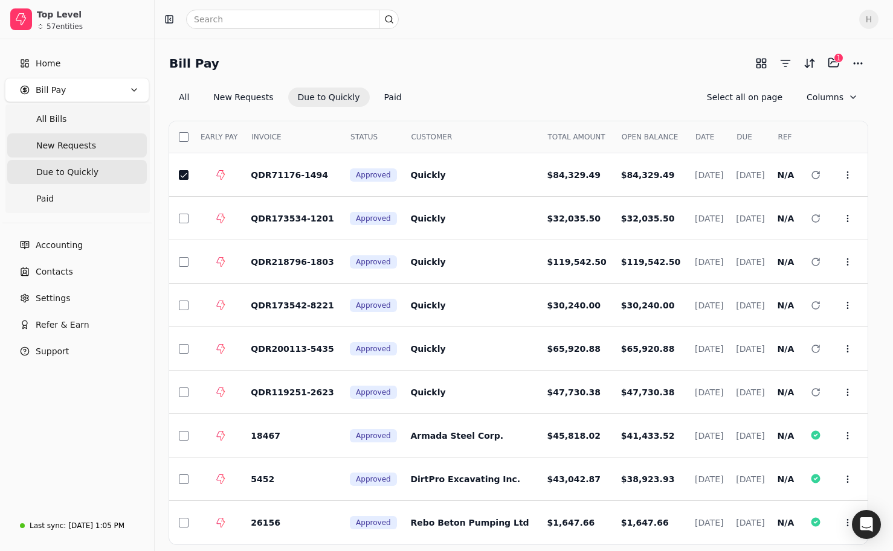
click at [50, 143] on span "New Requests" at bounding box center [66, 145] width 60 height 13
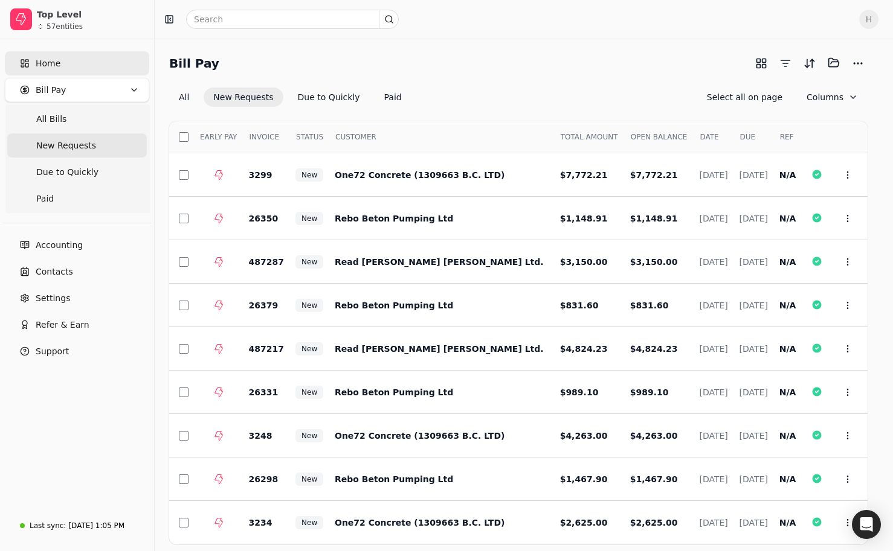
click at [51, 64] on span "Home" at bounding box center [48, 63] width 25 height 13
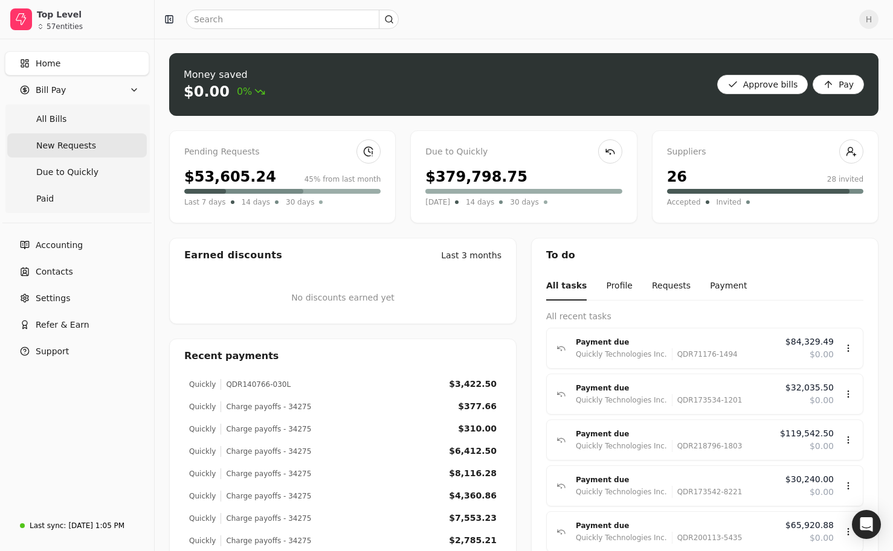
click at [62, 150] on span "New Requests" at bounding box center [66, 145] width 60 height 13
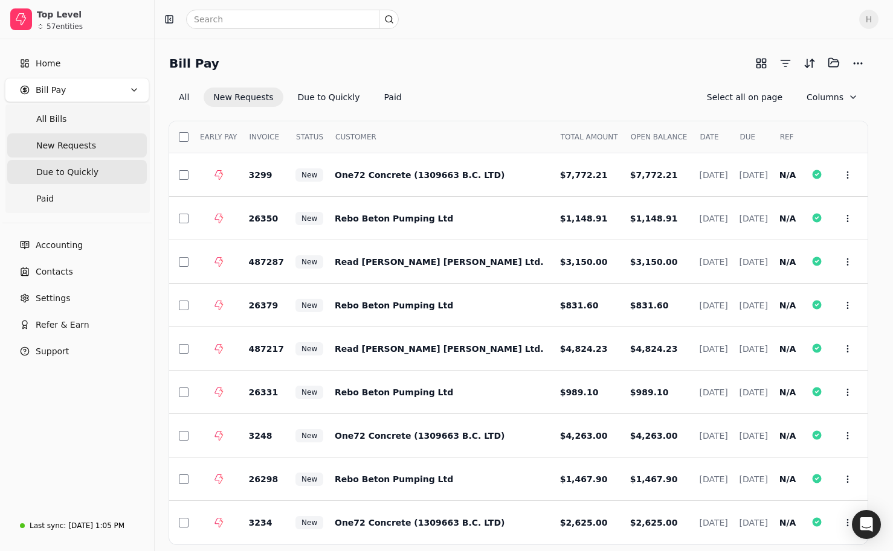
click at [54, 171] on span "Due to Quickly" at bounding box center [67, 172] width 62 height 13
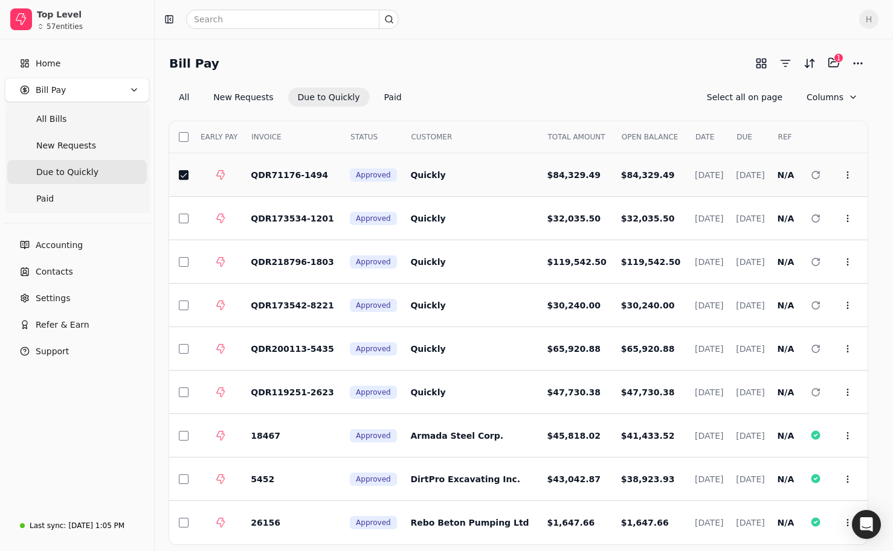
click at [182, 179] on button "button" at bounding box center [184, 175] width 10 height 10
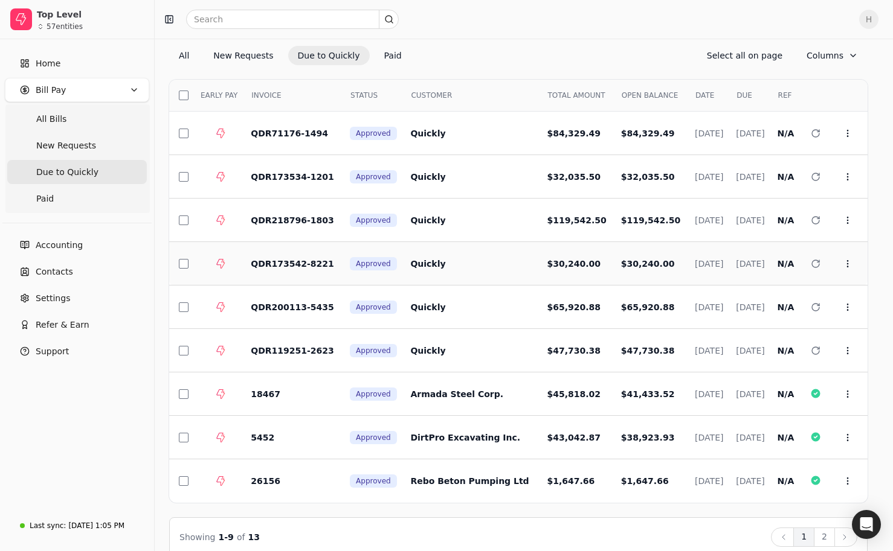
scroll to position [60, 0]
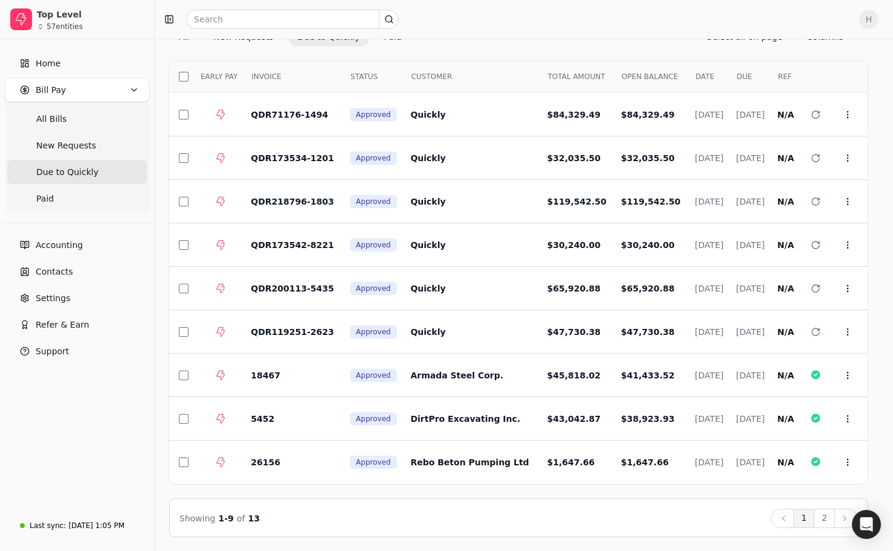
click at [566, 511] on div "Showing 1 - 9 of 13 Back 1 2 Next" at bounding box center [518, 518] width 678 height 19
click at [617, 519] on button "2" at bounding box center [823, 518] width 21 height 19
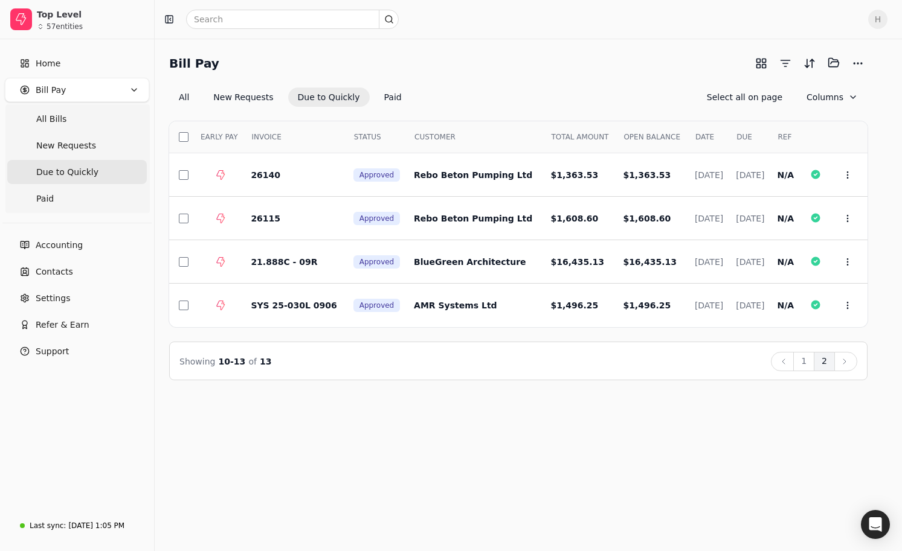
click at [553, 414] on div "Bill Pay Selected items: 0 All New Requests Due to Quickly Paid Select all on p…" at bounding box center [528, 295] width 747 height 513
click at [617, 364] on button "1" at bounding box center [803, 361] width 21 height 19
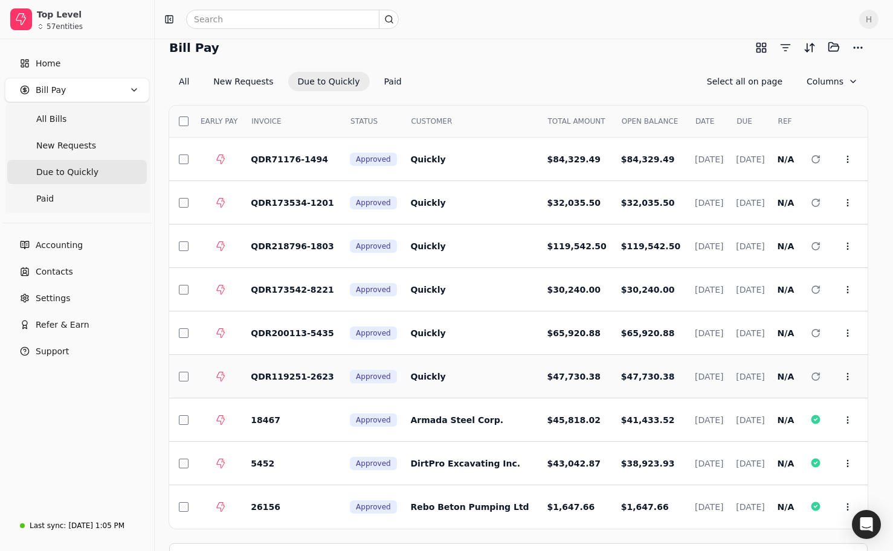
scroll to position [60, 0]
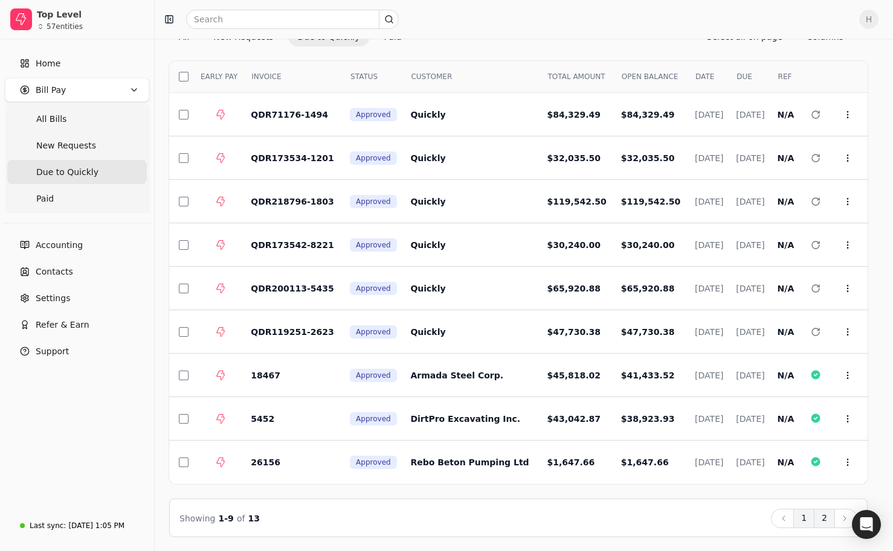
click at [617, 517] on button "2" at bounding box center [823, 518] width 21 height 19
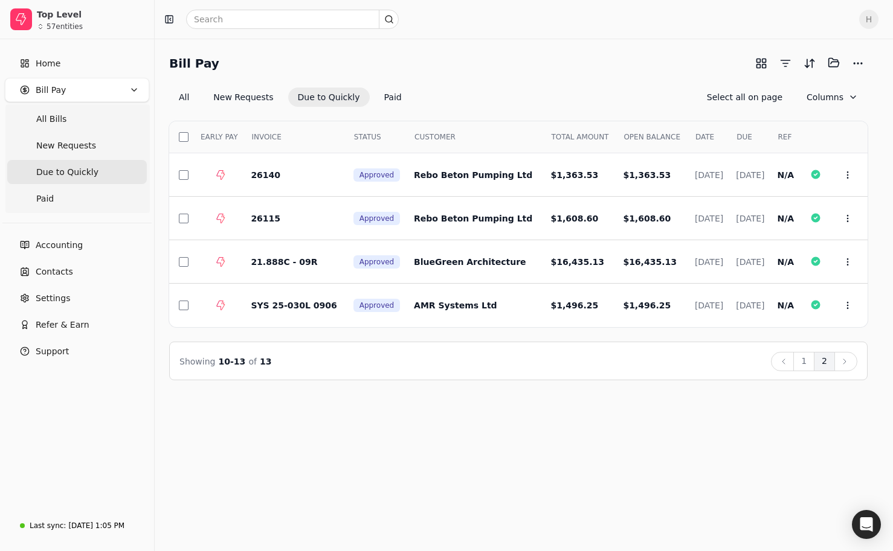
scroll to position [0, 0]
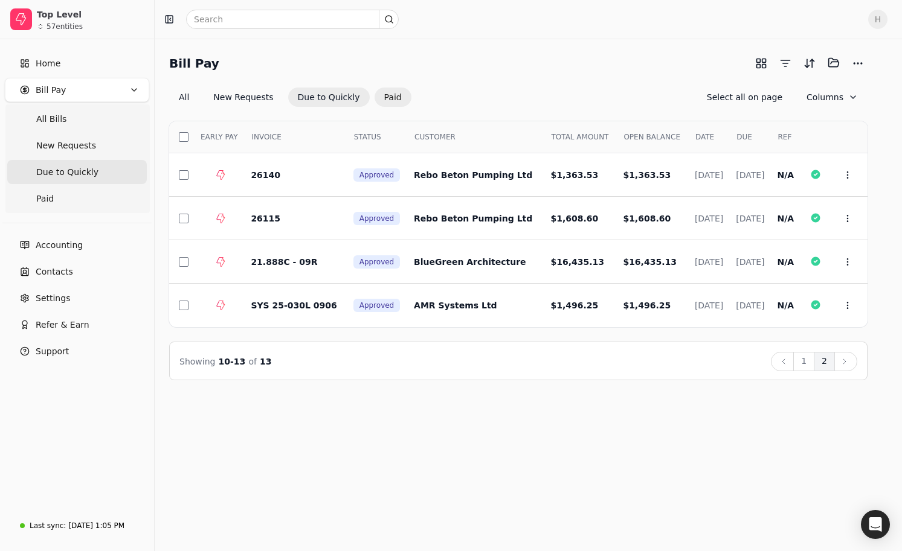
click at [391, 94] on button "Paid" at bounding box center [392, 97] width 37 height 19
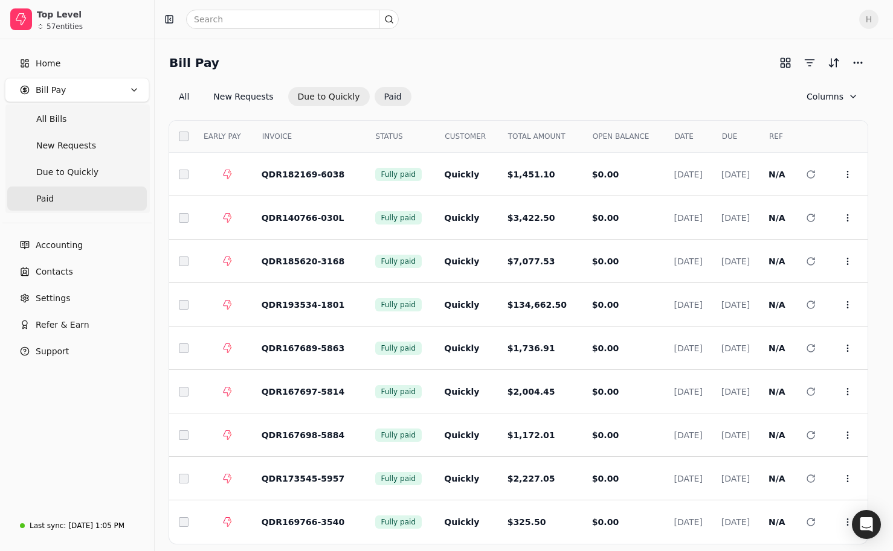
click at [316, 92] on button "Due to Quickly" at bounding box center [329, 96] width 82 height 19
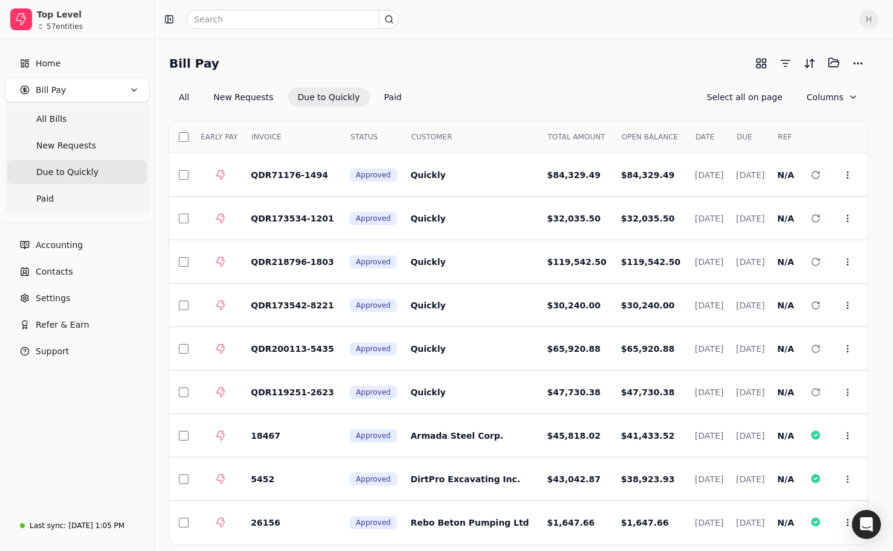
click at [543, 88] on div "All New Requests Due to Quickly Paid Select all on page Columns" at bounding box center [518, 97] width 698 height 19
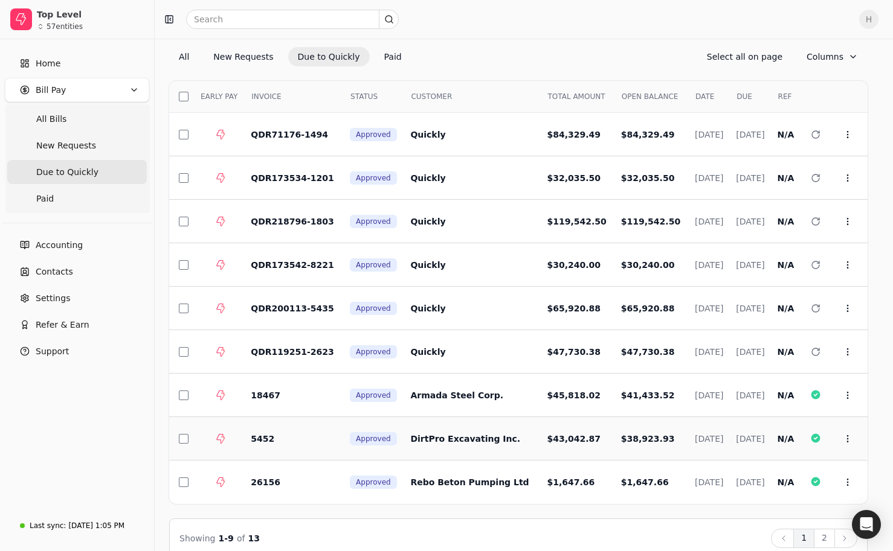
scroll to position [60, 0]
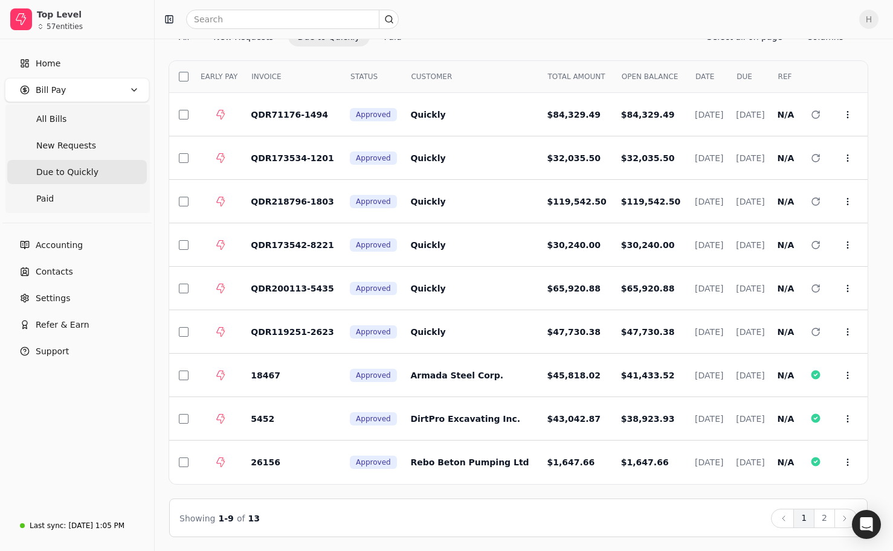
click at [425, 499] on div "Showing 1 - 9 of 13 Back 1 2 Next" at bounding box center [518, 518] width 698 height 39
click at [617, 516] on button "Next" at bounding box center [845, 518] width 23 height 19
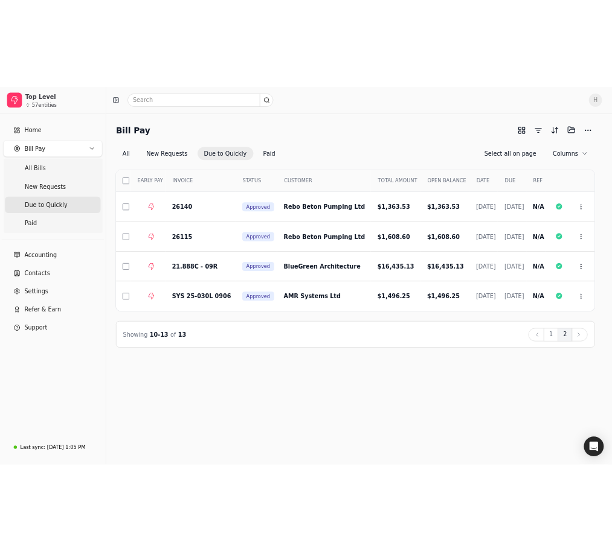
scroll to position [0, 0]
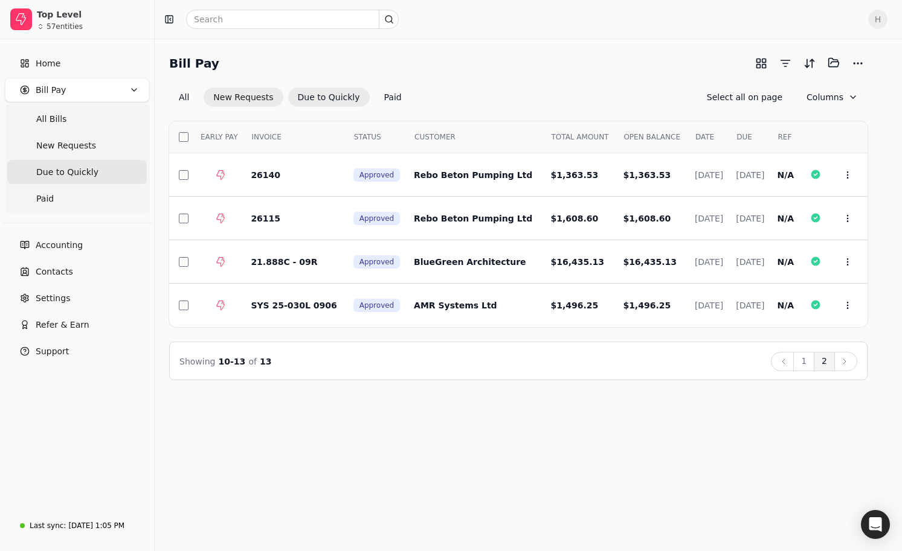
click at [240, 98] on button "New Requests" at bounding box center [243, 97] width 79 height 19
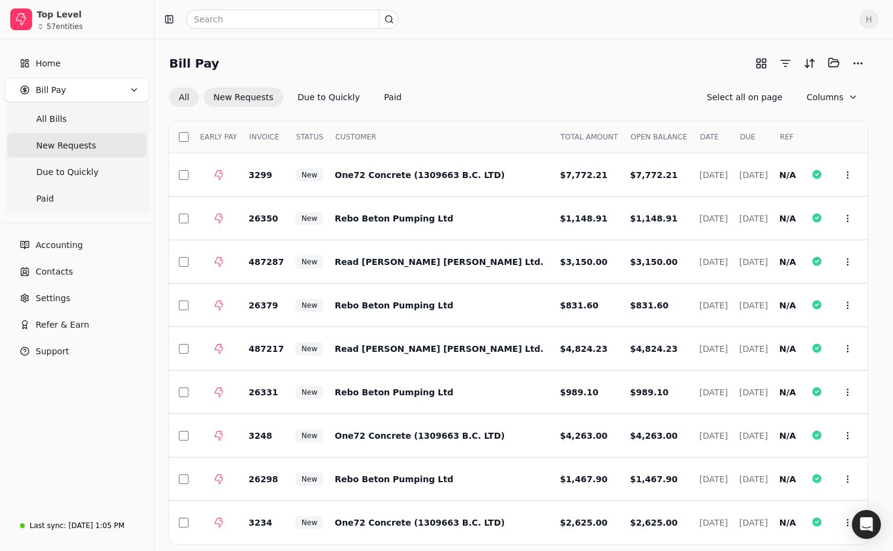
click at [185, 94] on button "All" at bounding box center [184, 97] width 30 height 19
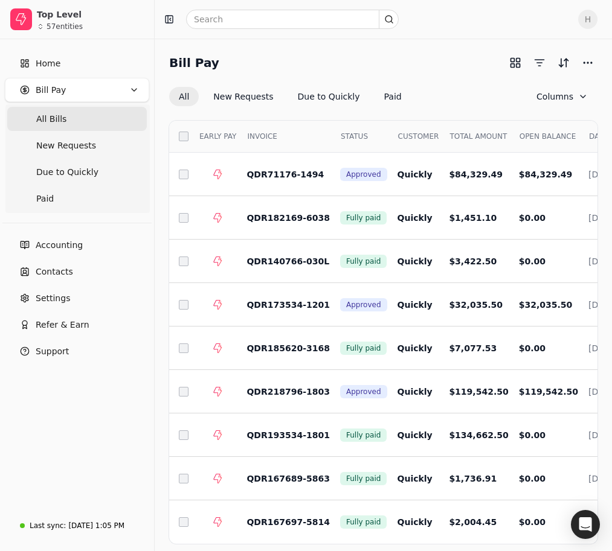
click at [341, 136] on span "STATUS" at bounding box center [354, 136] width 27 height 11
click at [551, 99] on button "Columns" at bounding box center [562, 96] width 71 height 19
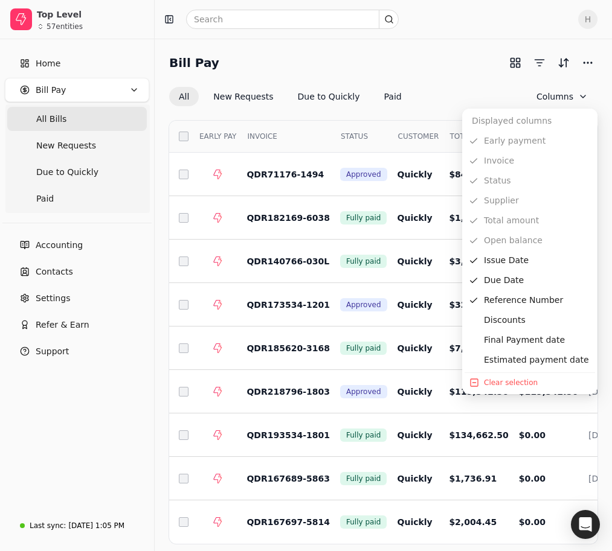
click at [463, 62] on div "Bill Pay" at bounding box center [383, 62] width 428 height 19
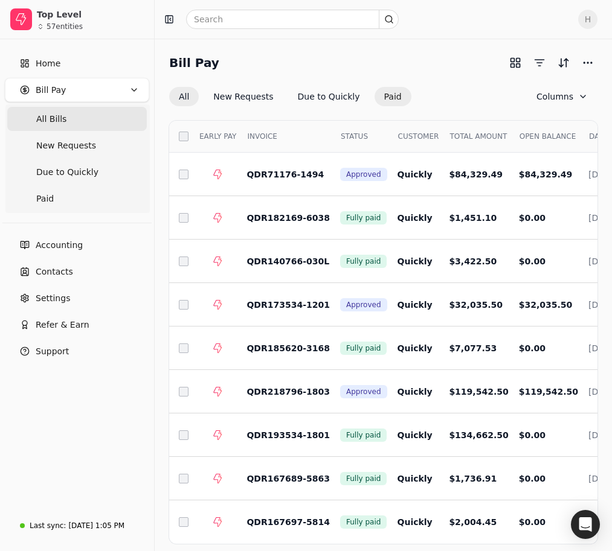
click at [378, 101] on button "Paid" at bounding box center [392, 96] width 37 height 19
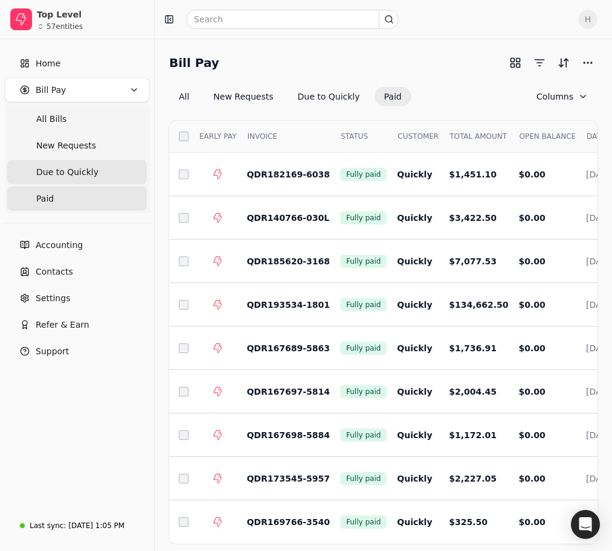
click at [65, 173] on span "Due to Quickly" at bounding box center [67, 172] width 62 height 13
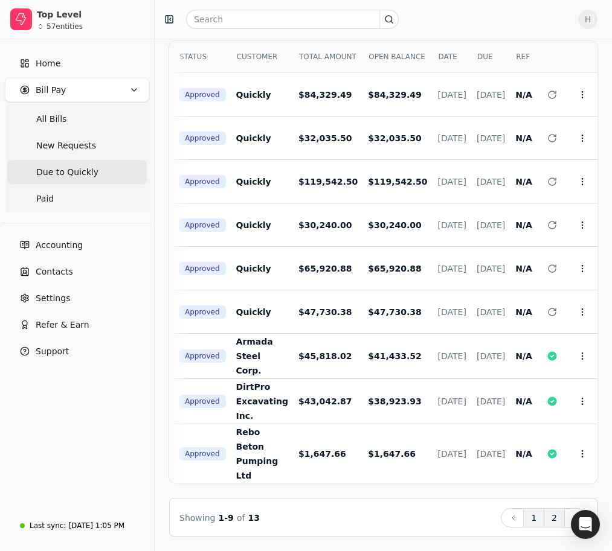
scroll to position [0, 158]
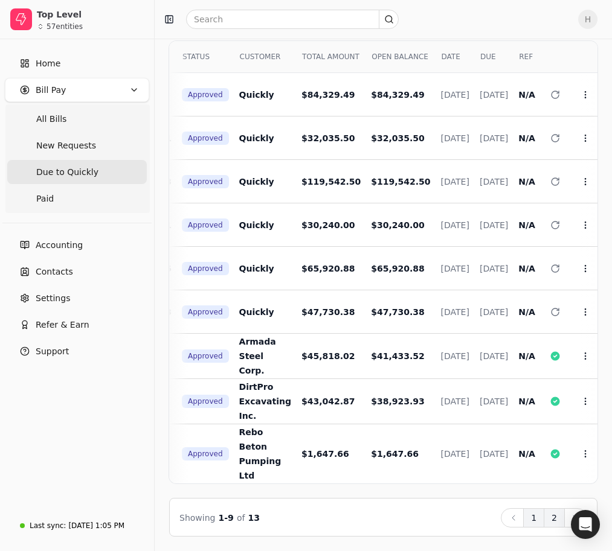
click at [561, 520] on button "2" at bounding box center [553, 517] width 21 height 19
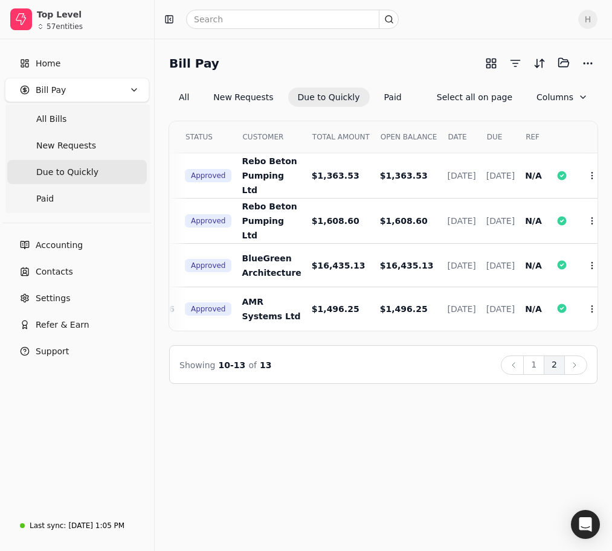
scroll to position [0, 0]
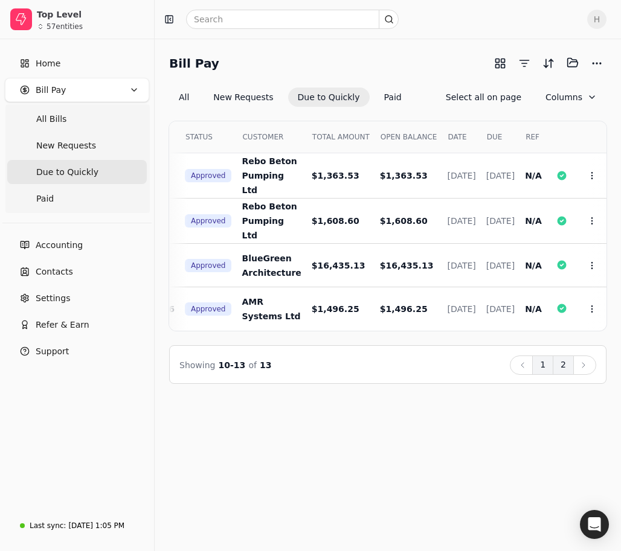
click at [535, 373] on button "1" at bounding box center [542, 365] width 21 height 19
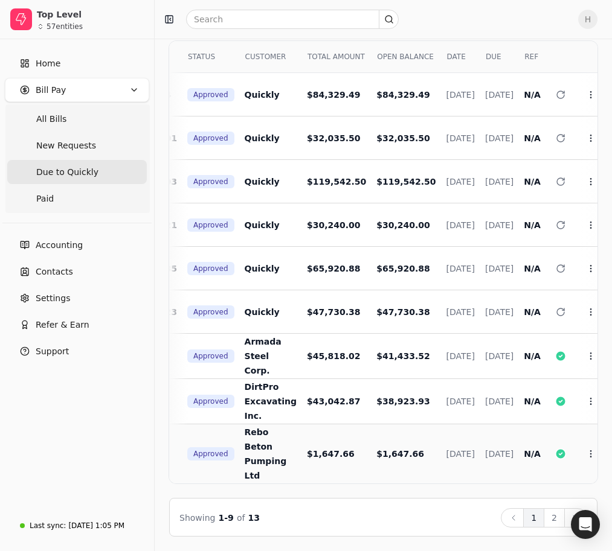
scroll to position [89, 0]
click at [554, 515] on button "2" at bounding box center [553, 517] width 21 height 19
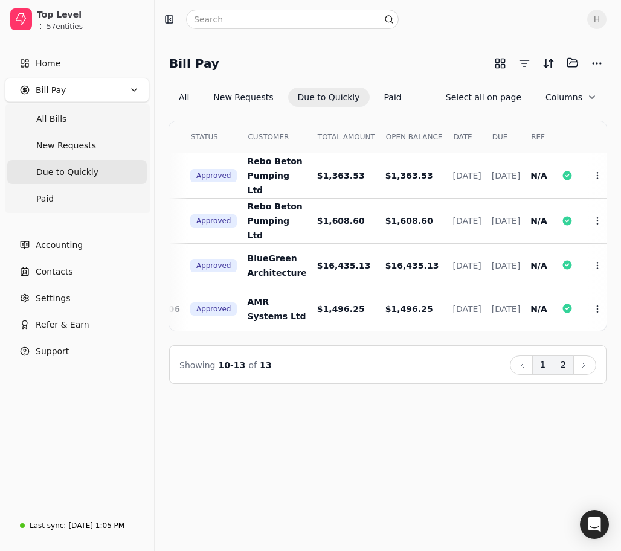
click at [543, 375] on button "1" at bounding box center [542, 365] width 21 height 19
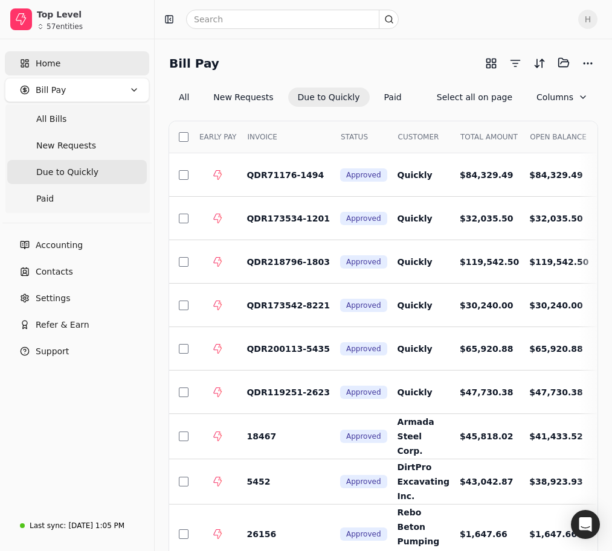
click at [42, 66] on span "Home" at bounding box center [48, 63] width 25 height 13
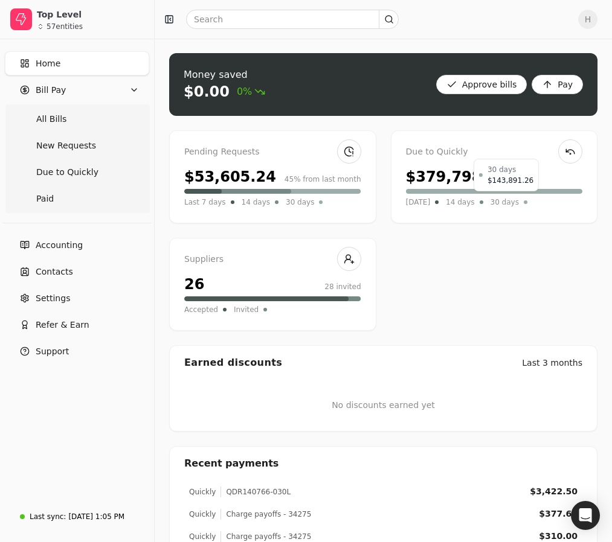
click at [501, 199] on span "30 days" at bounding box center [504, 202] width 28 height 12
click at [458, 202] on span "14 days" at bounding box center [460, 202] width 28 height 12
click at [420, 204] on span "[DATE]" at bounding box center [418, 202] width 25 height 12
click at [229, 179] on div "$53,605.24" at bounding box center [230, 177] width 92 height 22
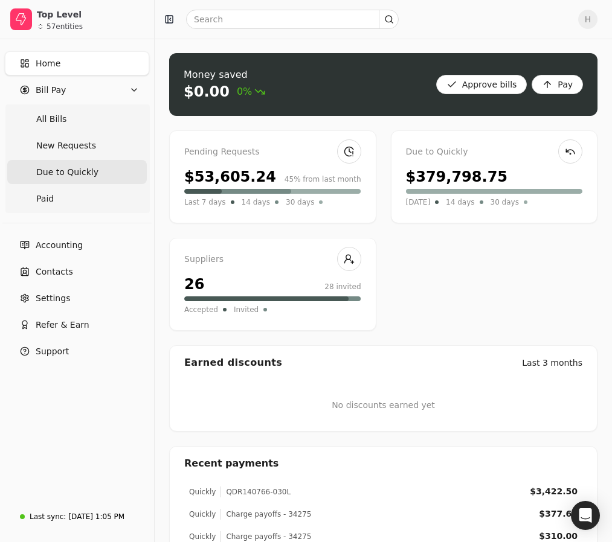
click at [64, 168] on span "Due to Quickly" at bounding box center [67, 172] width 62 height 13
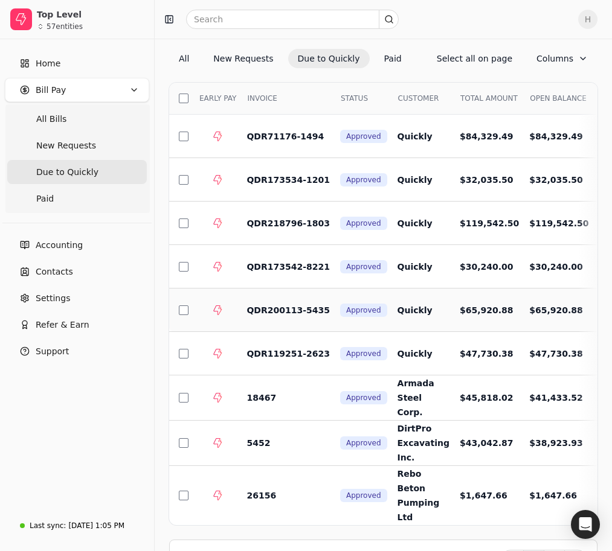
scroll to position [89, 0]
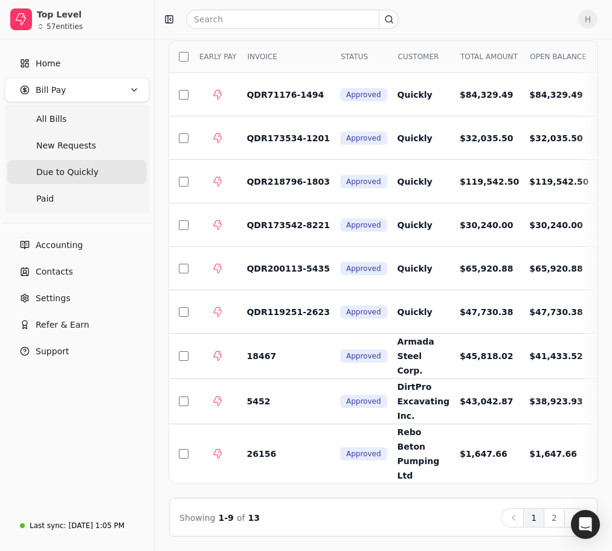
drag, startPoint x: 559, startPoint y: 519, endPoint x: 606, endPoint y: 486, distance: 58.1
click at [560, 518] on button "2" at bounding box center [553, 517] width 21 height 19
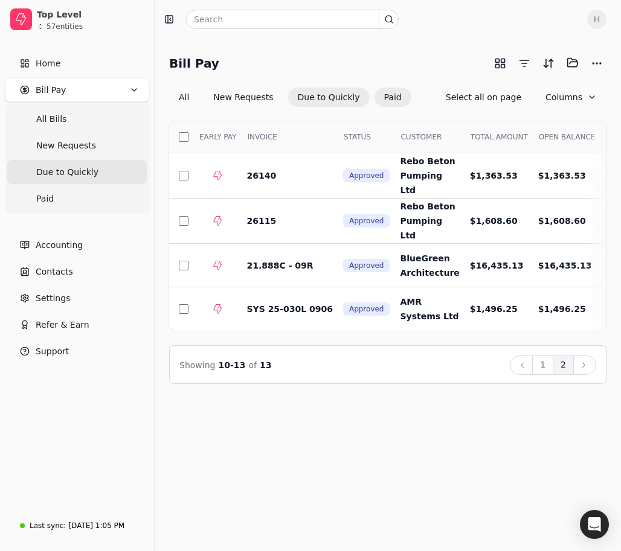
click at [386, 95] on button "Paid" at bounding box center [392, 97] width 37 height 19
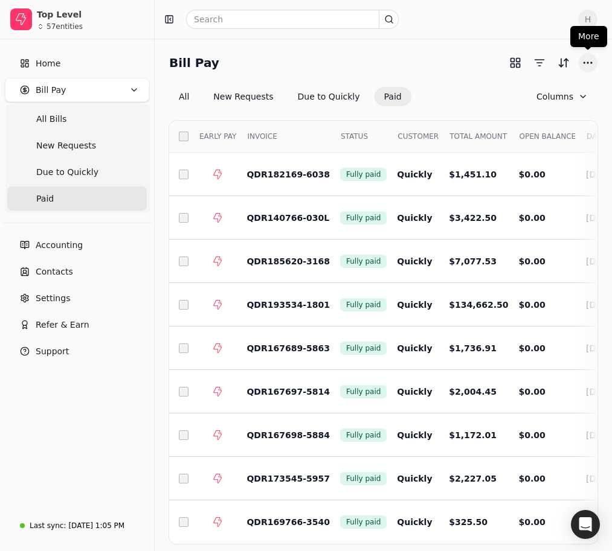
click at [583, 62] on button "More" at bounding box center [587, 62] width 19 height 19
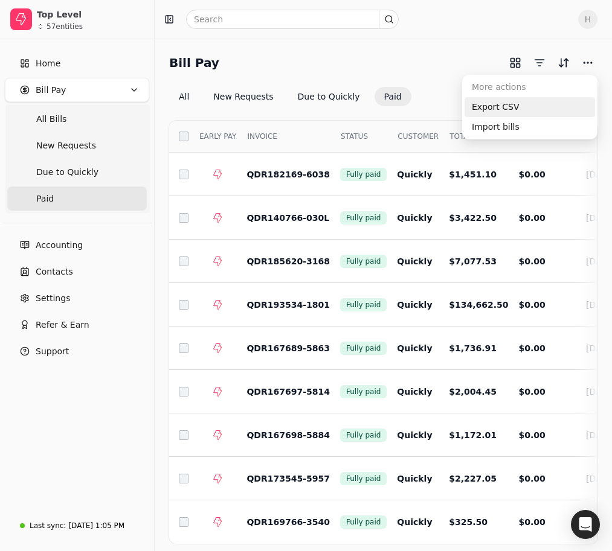
click at [527, 105] on div "Export CSV" at bounding box center [529, 107] width 130 height 20
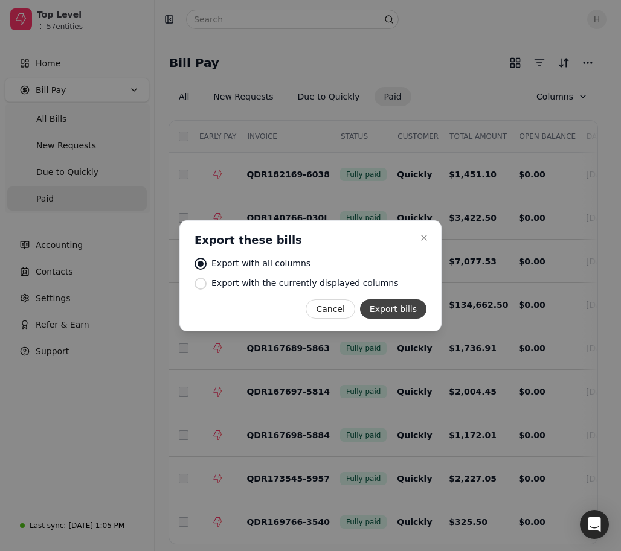
click at [393, 306] on button "Export bills" at bounding box center [393, 309] width 66 height 19
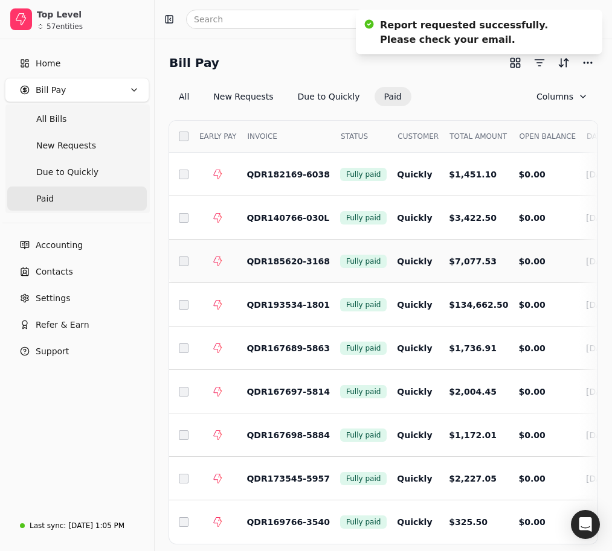
click at [388, 272] on td "Quickly" at bounding box center [413, 261] width 52 height 43
click at [68, 60] on link "Home" at bounding box center [77, 63] width 144 height 24
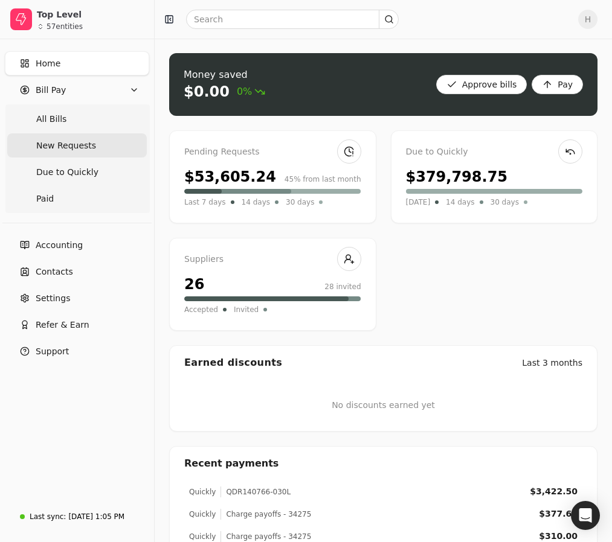
click at [59, 135] on Requests "New Requests" at bounding box center [76, 145] width 139 height 24
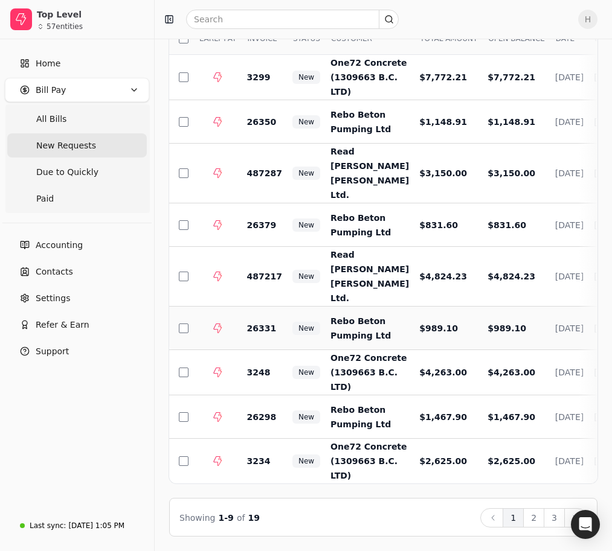
scroll to position [121, 0]
click at [548, 518] on button "3" at bounding box center [553, 517] width 21 height 19
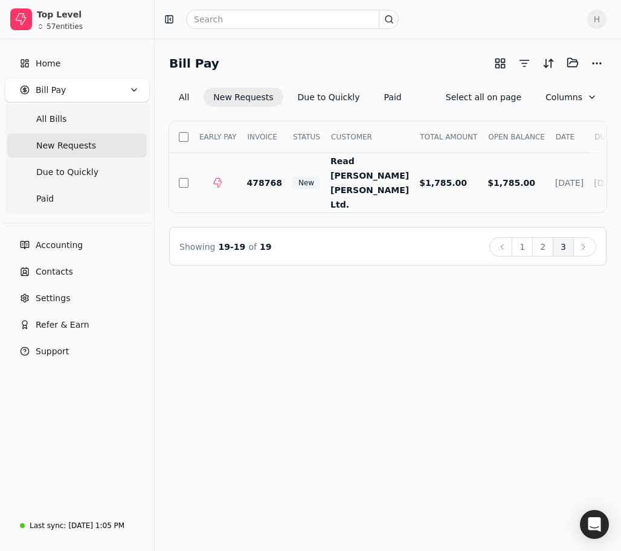
click at [545, 185] on td "[DATE]" at bounding box center [564, 183] width 39 height 60
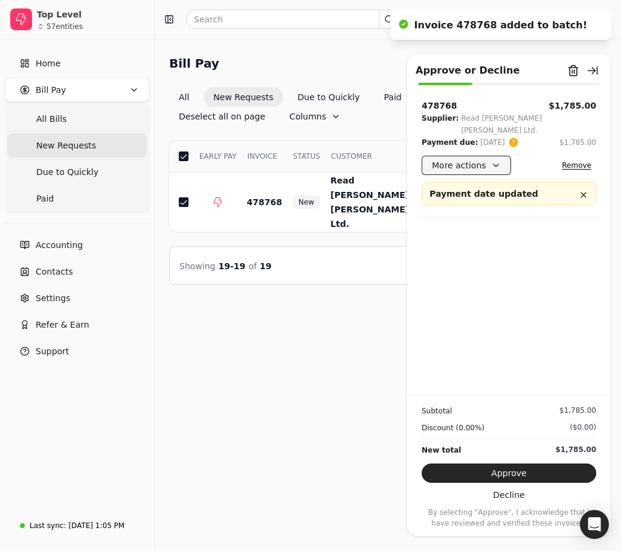
click at [483, 156] on button "More actions" at bounding box center [466, 165] width 89 height 19
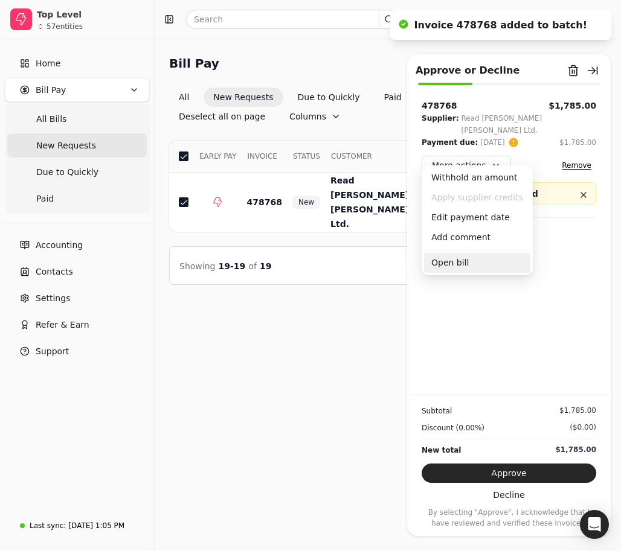
click at [475, 255] on div "Open bill" at bounding box center [477, 263] width 106 height 20
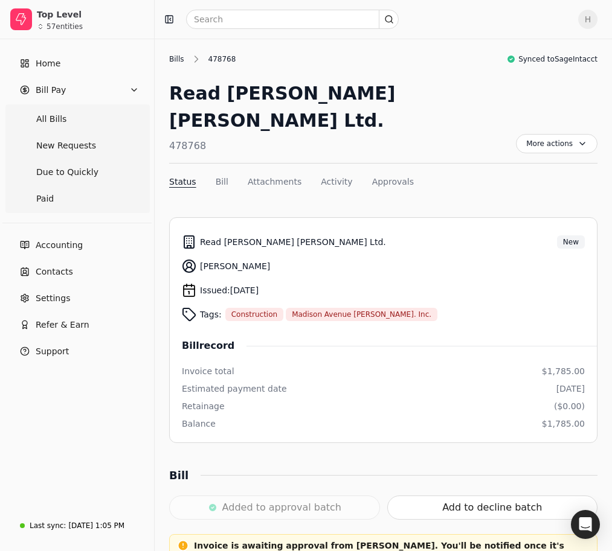
click at [172, 57] on div "Bills" at bounding box center [179, 59] width 21 height 11
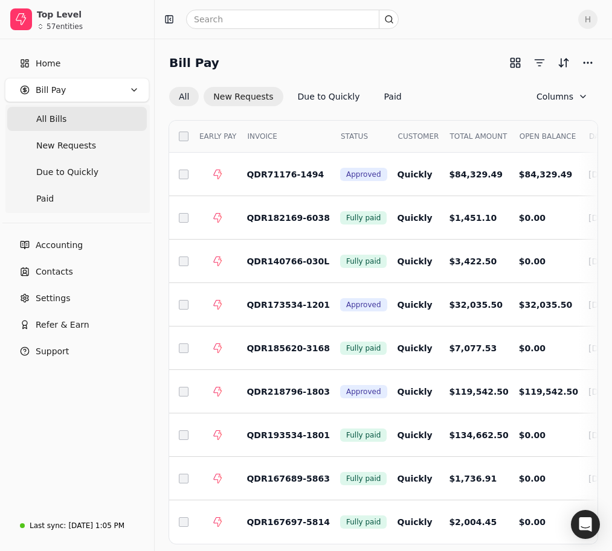
click at [251, 99] on button "New Requests" at bounding box center [243, 96] width 79 height 19
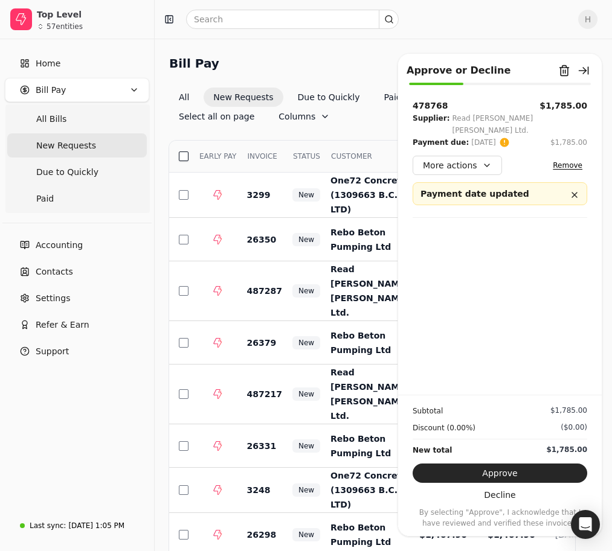
click at [181, 152] on button "button" at bounding box center [184, 157] width 10 height 10
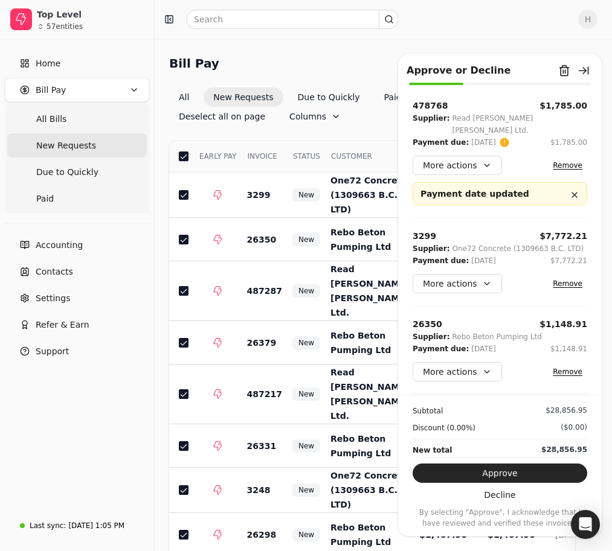
click at [183, 152] on button "button" at bounding box center [184, 157] width 10 height 10
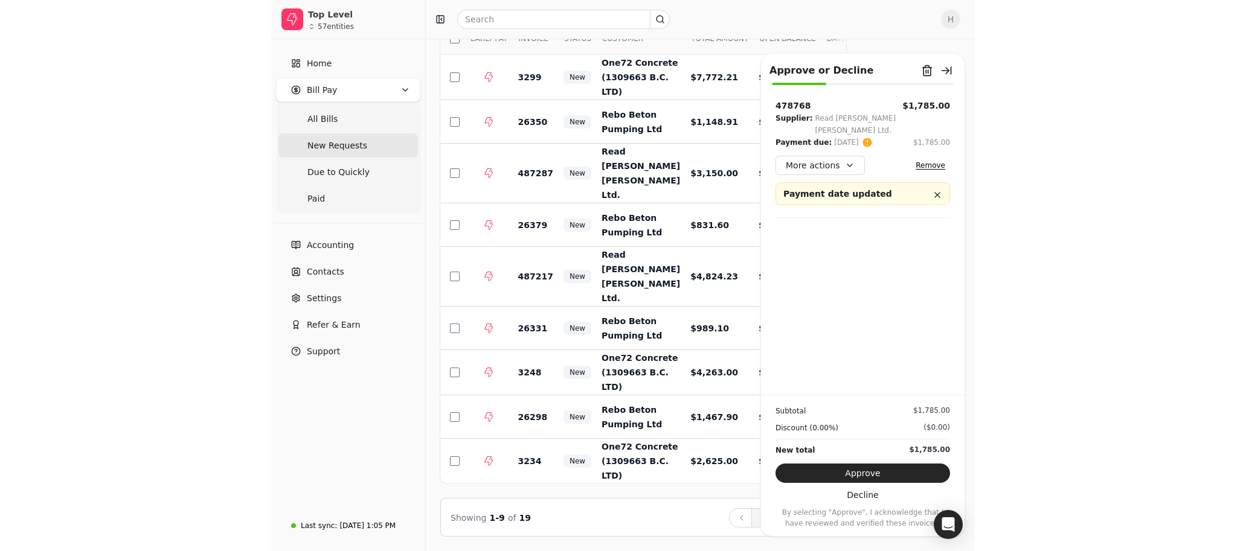
scroll to position [60, 0]
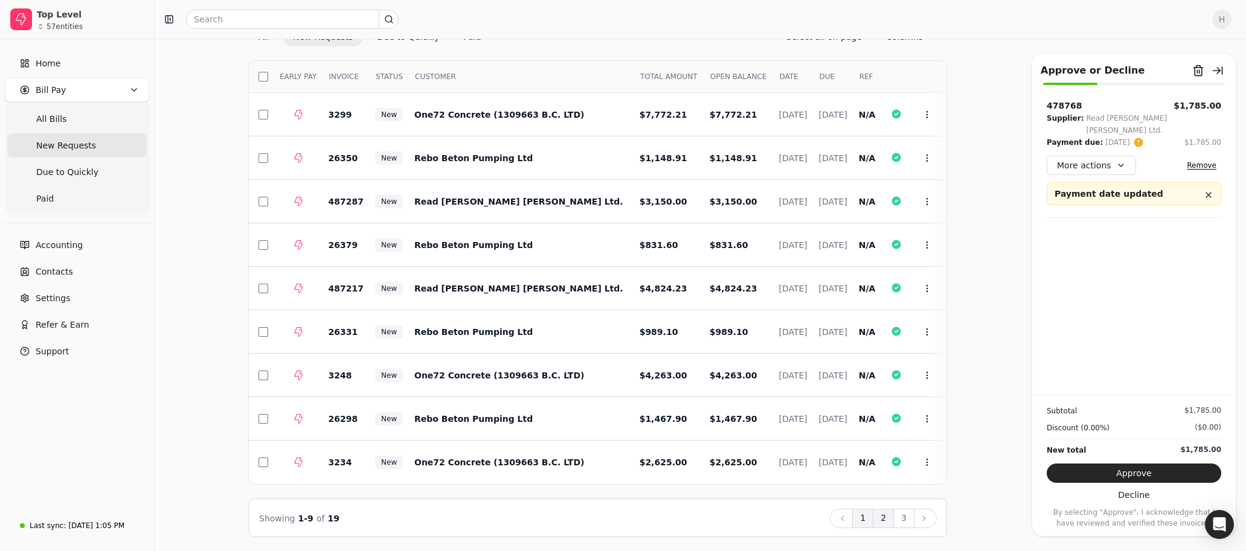
click at [617, 513] on button "2" at bounding box center [883, 518] width 21 height 19
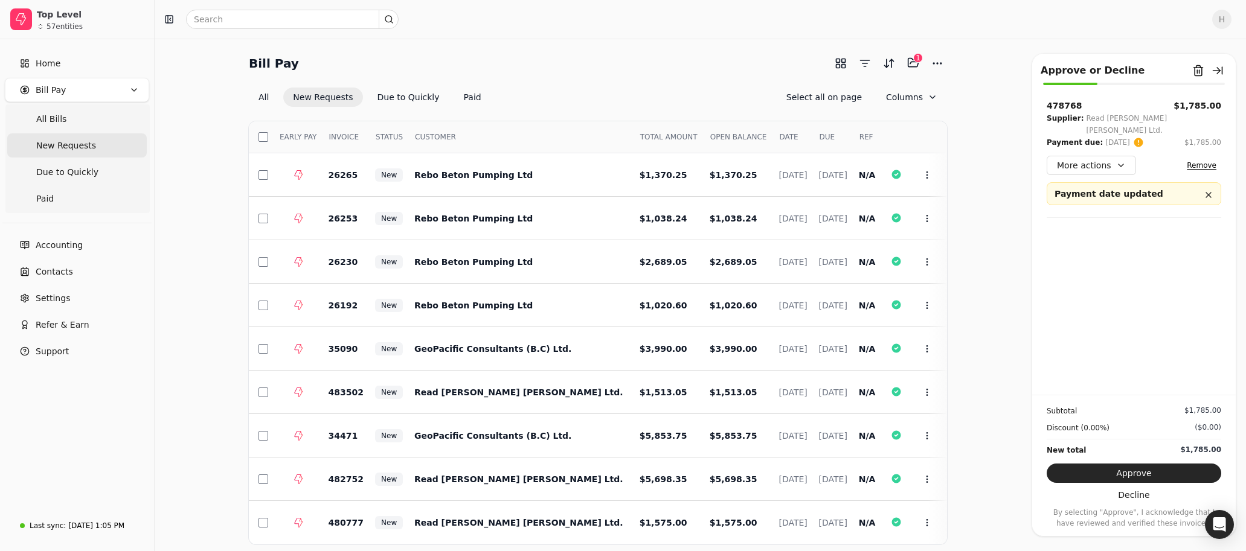
click at [257, 138] on th "Select" at bounding box center [259, 137] width 21 height 32
click at [260, 136] on button "button" at bounding box center [263, 137] width 10 height 10
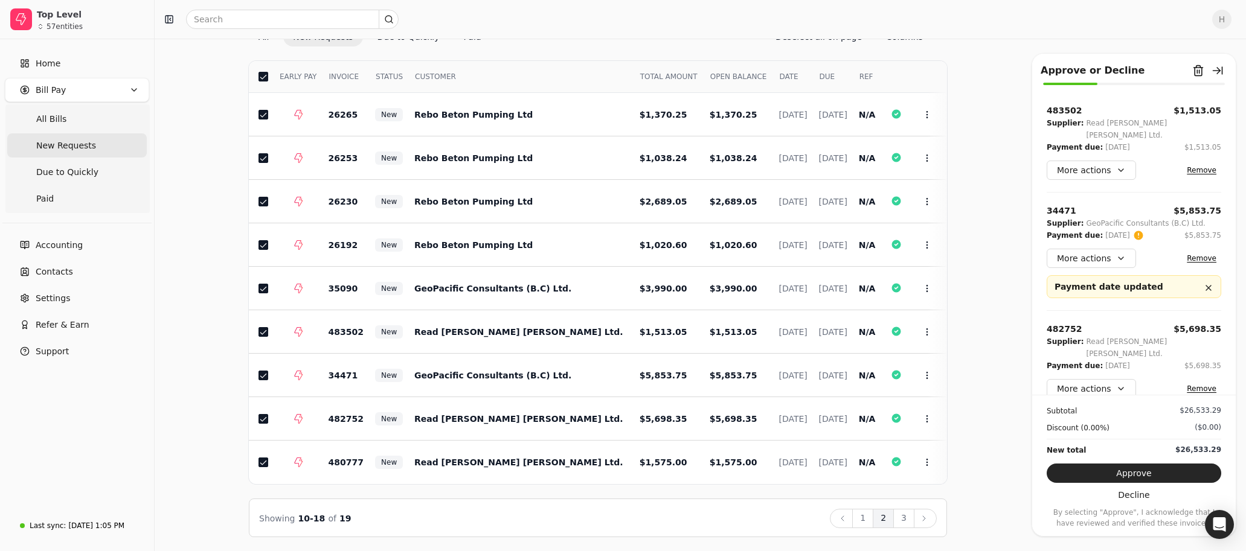
scroll to position [545, 0]
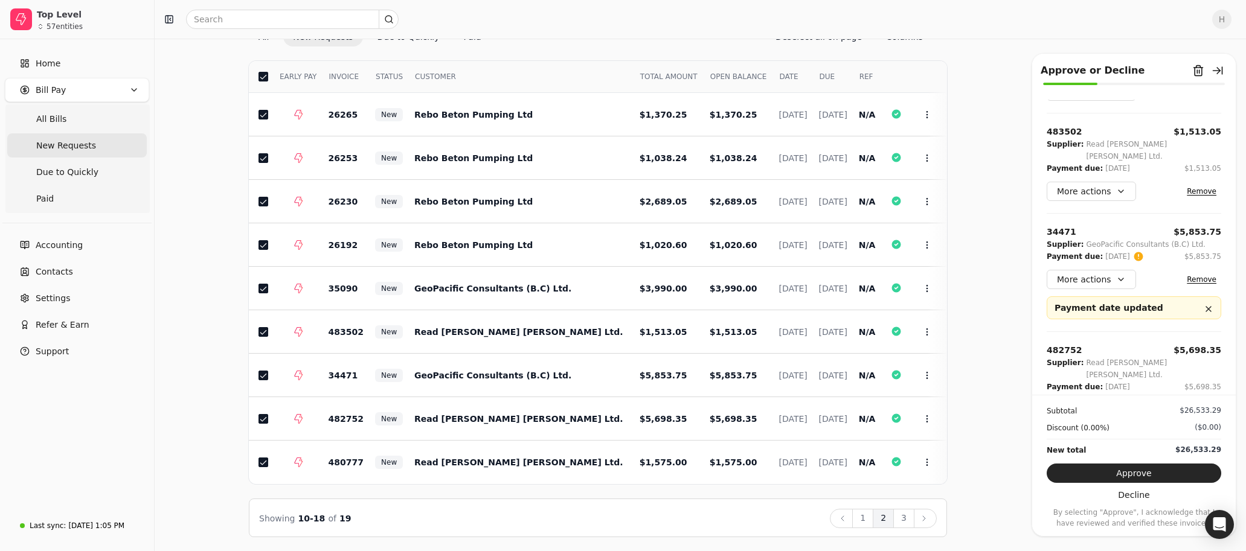
click at [617, 403] on button "Remove" at bounding box center [1201, 410] width 39 height 14
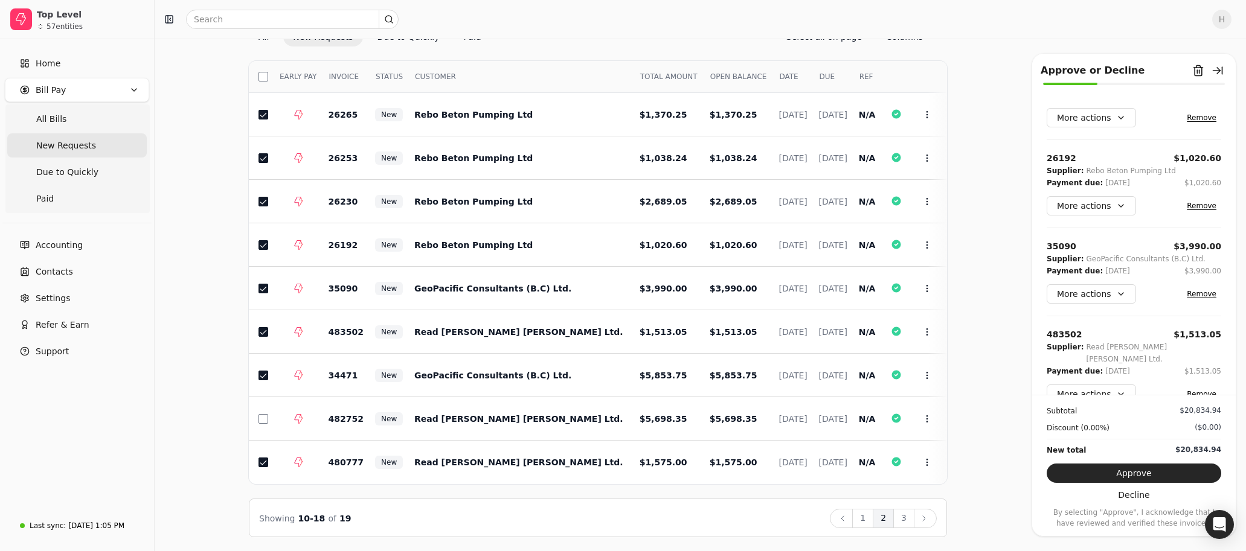
scroll to position [336, 0]
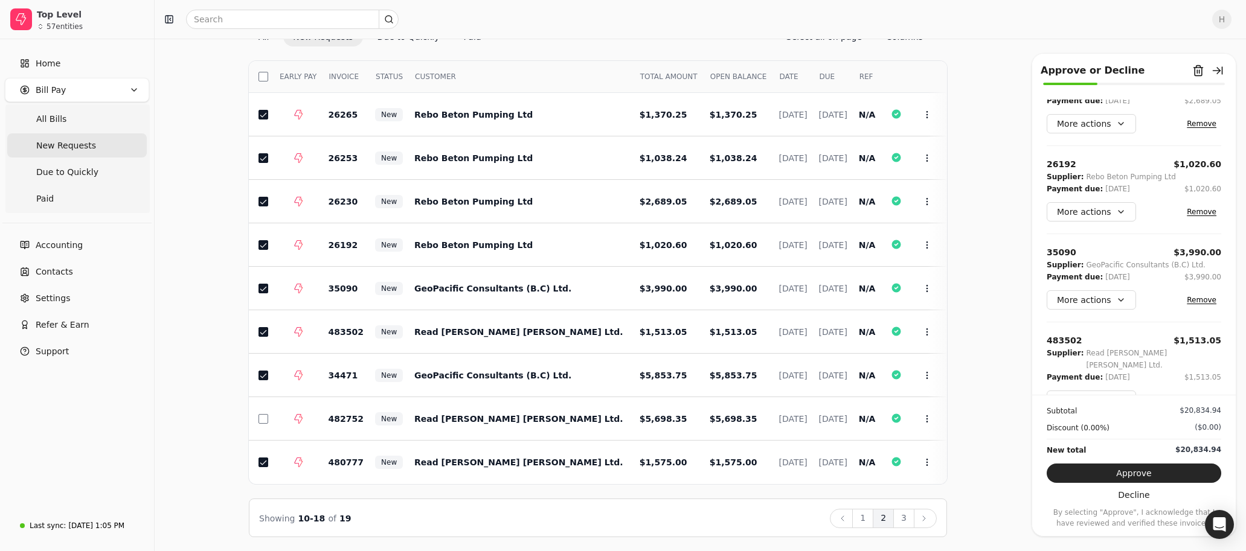
click at [617, 393] on button "Remove" at bounding box center [1201, 400] width 39 height 14
click at [617, 293] on button "Remove" at bounding box center [1201, 300] width 39 height 14
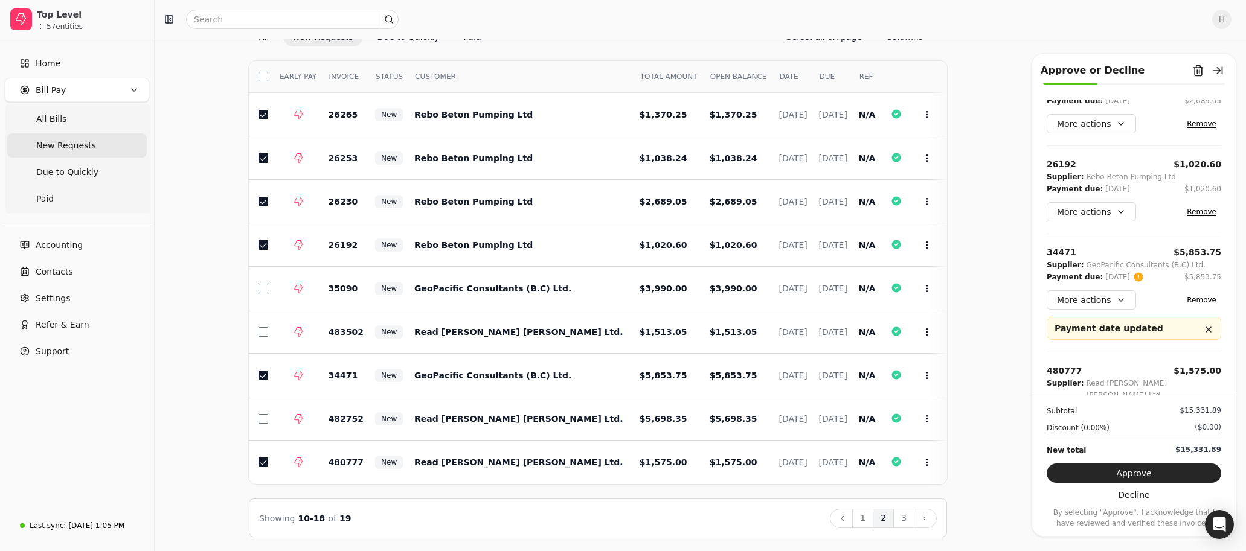
click at [617, 205] on button "Remove" at bounding box center [1201, 212] width 39 height 14
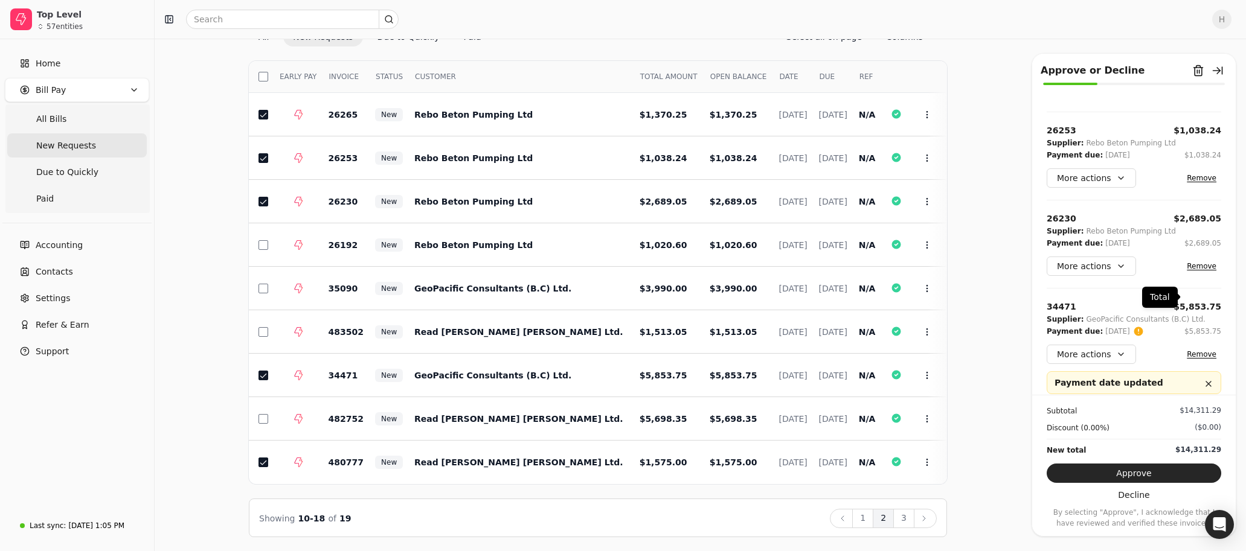
scroll to position [193, 0]
click at [617, 260] on button "Remove" at bounding box center [1201, 267] width 39 height 14
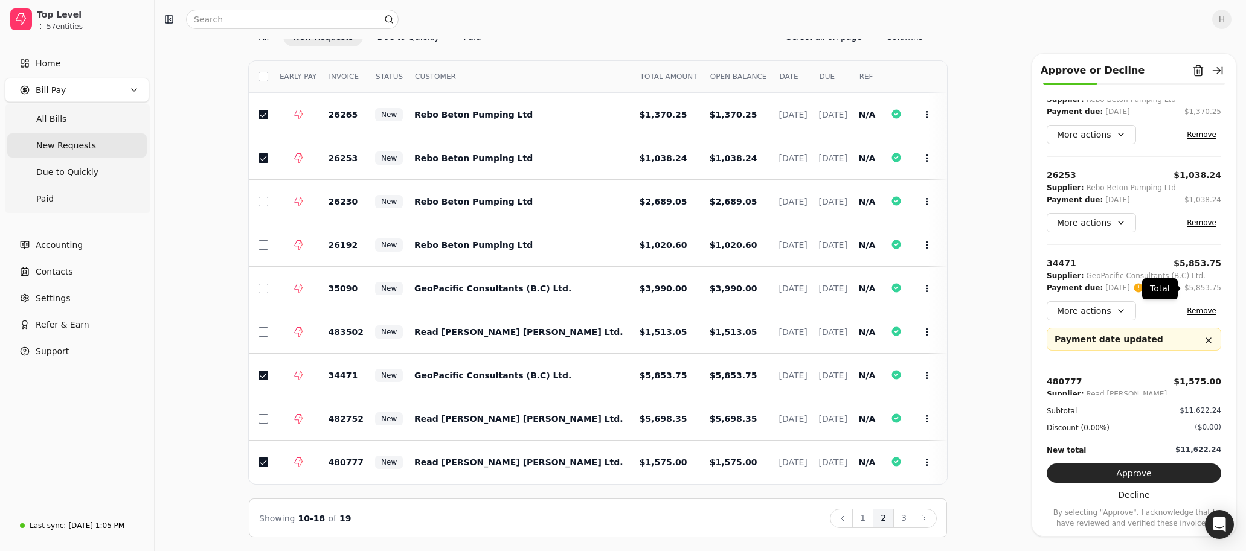
scroll to position [132, 0]
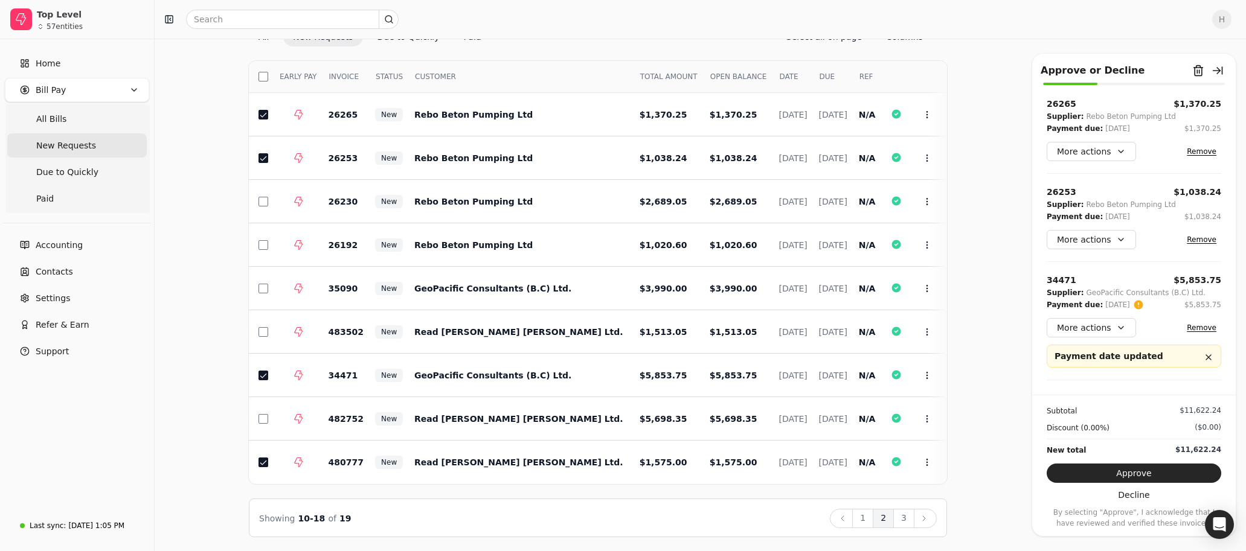
click at [617, 232] on button "Remove" at bounding box center [1201, 239] width 39 height 14
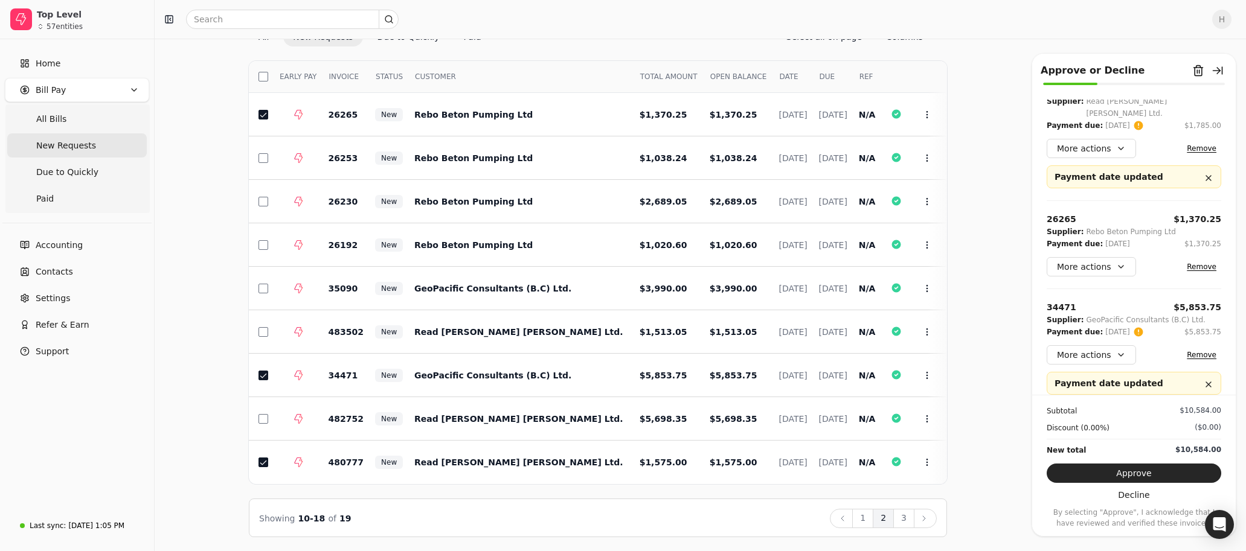
scroll to position [11, 0]
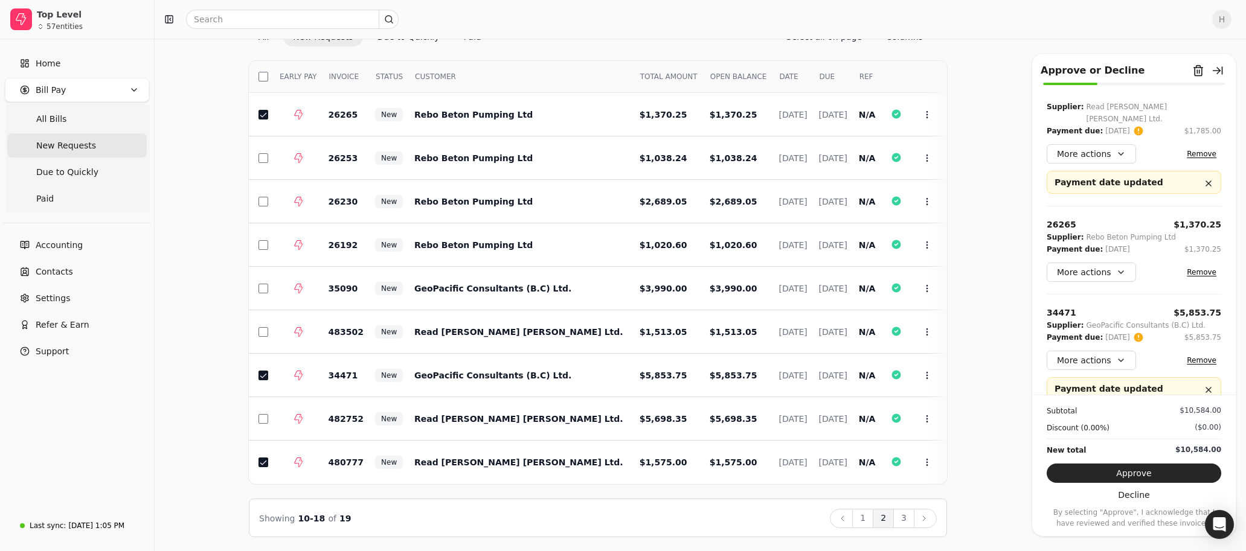
click at [617, 265] on button "Remove" at bounding box center [1201, 272] width 39 height 14
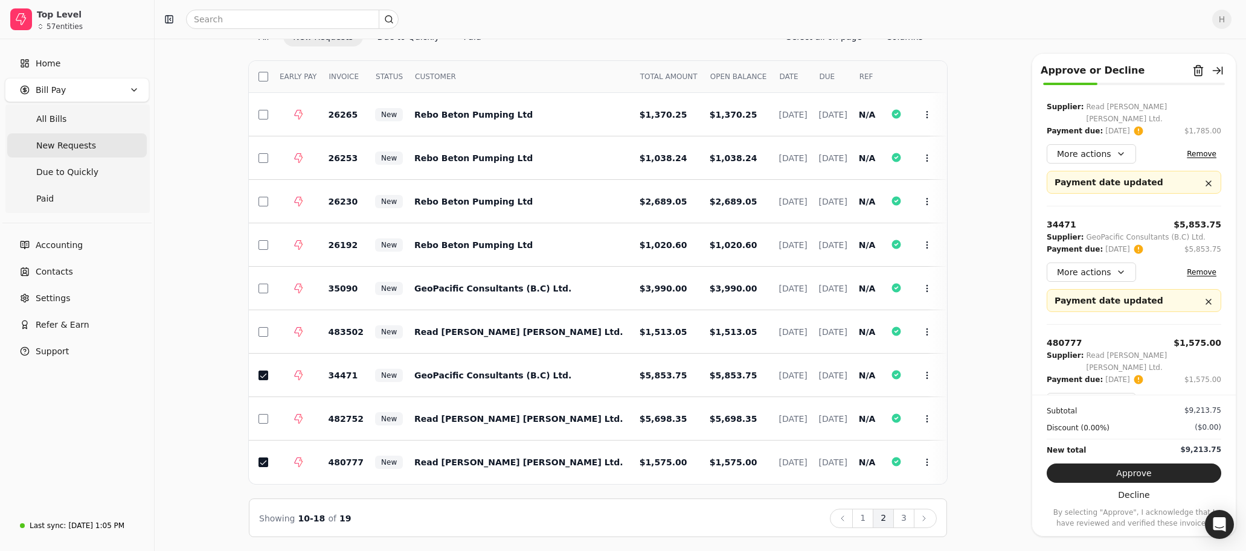
scroll to position [0, 0]
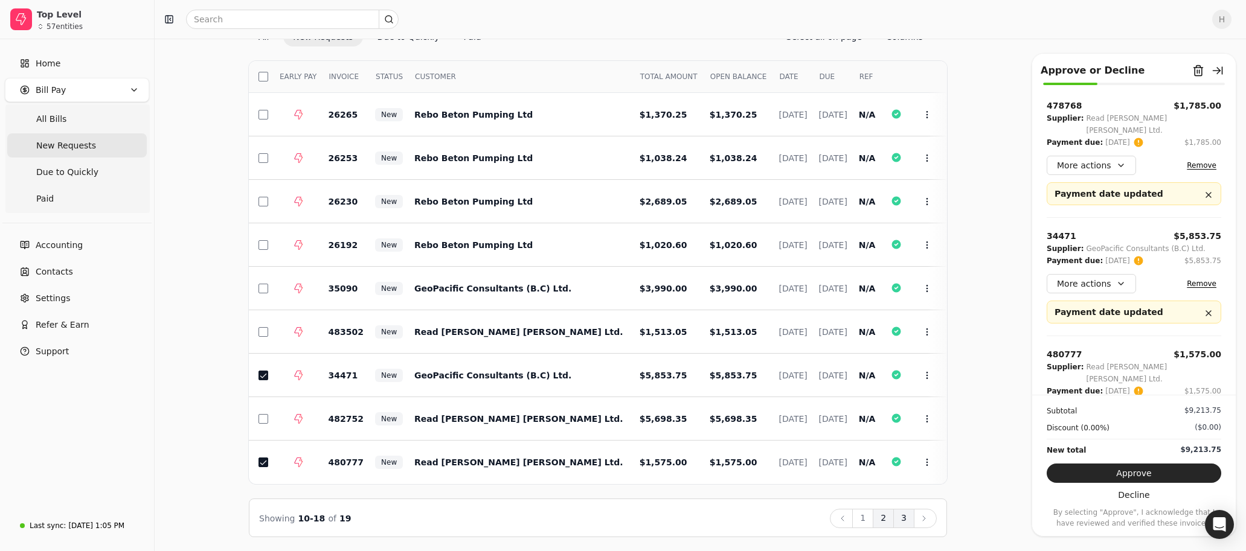
click at [617, 515] on button "3" at bounding box center [903, 518] width 21 height 19
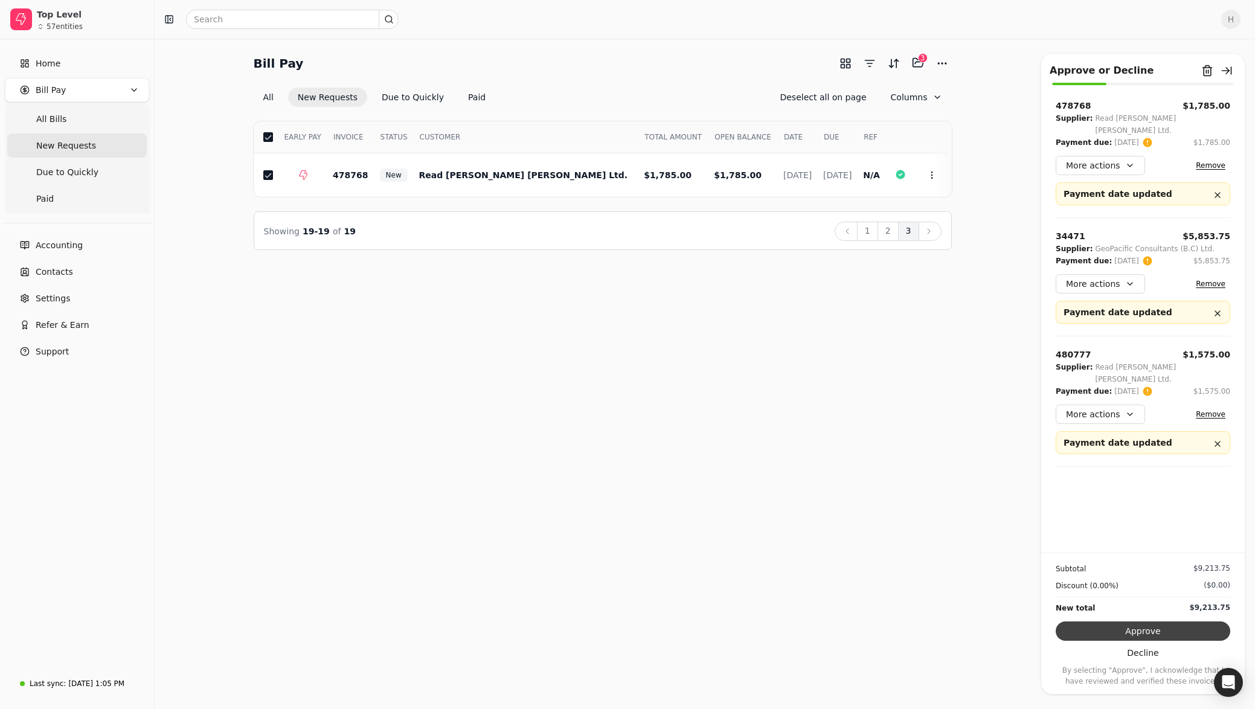
click at [617, 551] on button "Approve" at bounding box center [1143, 630] width 175 height 19
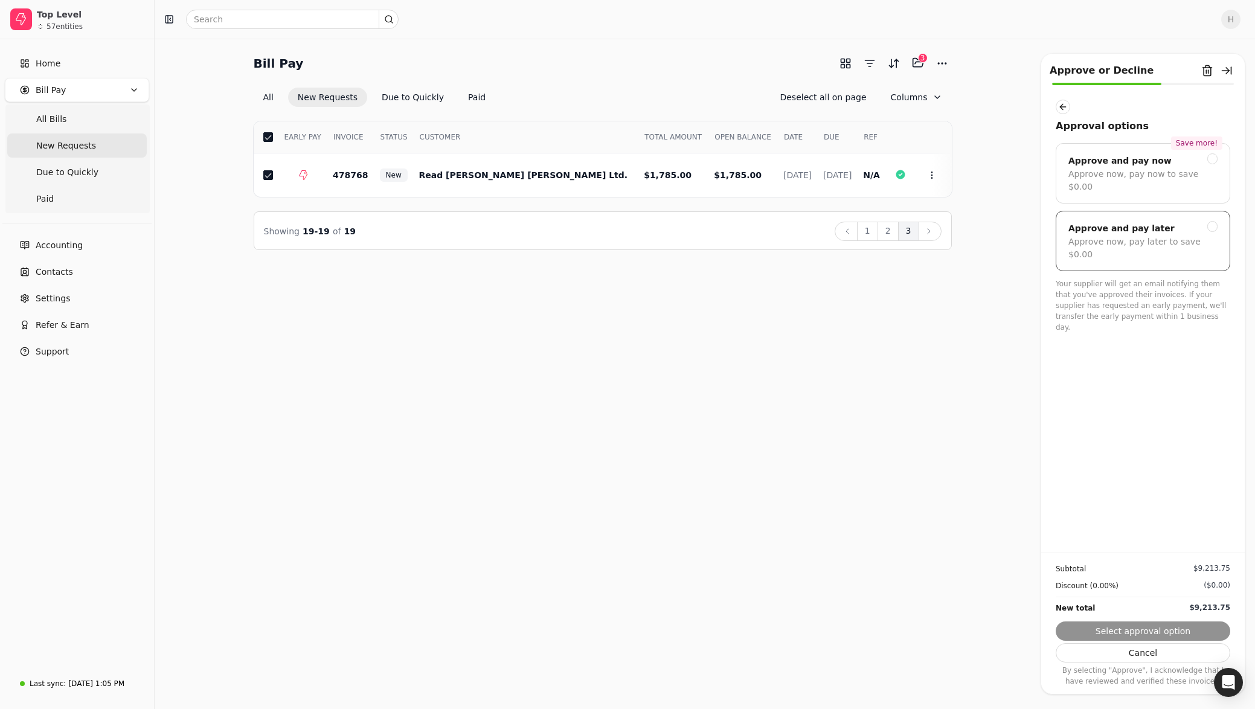
click at [617, 236] on div "Approve now, pay later to save $0.00" at bounding box center [1142, 248] width 149 height 25
click at [617, 551] on button "Submit approval" at bounding box center [1143, 630] width 175 height 19
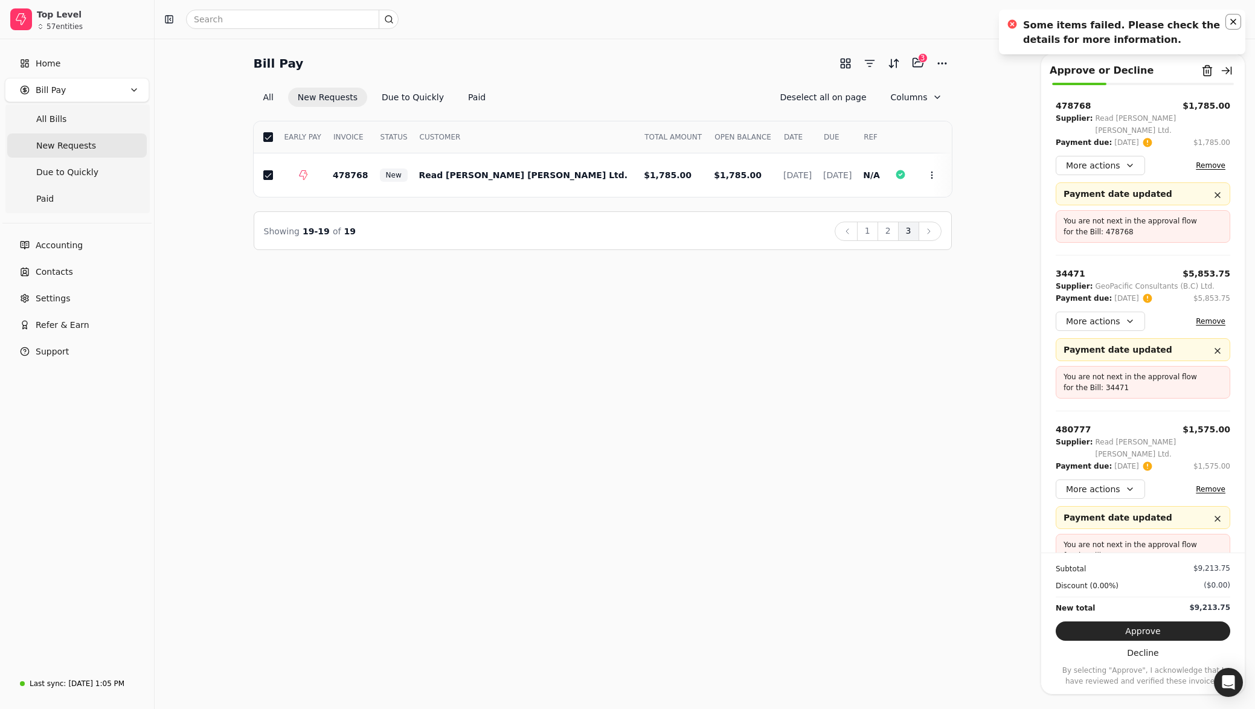
click at [617, 23] on button "Notifications (F8)" at bounding box center [1233, 21] width 14 height 14
click at [617, 299] on div "Bill Pay Selected items: 3 3 All New Requests Due to Quickly Paid Deselect all …" at bounding box center [705, 374] width 1100 height 670
click at [617, 321] on div "Bill Pay Selected items: 3 3 All New Requests Due to Quickly Paid Deselect all …" at bounding box center [705, 374] width 1100 height 670
click at [617, 294] on div "Bill Pay Selected items: 3 3 All New Requests Due to Quickly Paid Deselect all …" at bounding box center [705, 374] width 1100 height 670
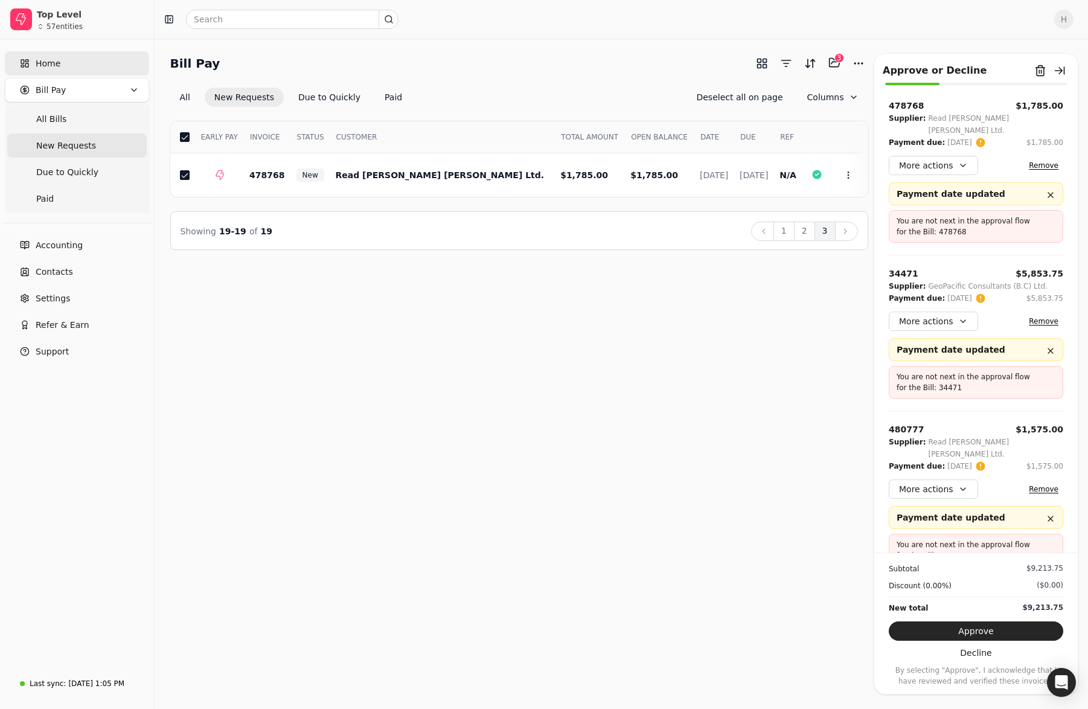
click at [60, 65] on link "Home" at bounding box center [77, 63] width 144 height 24
